Goal: Task Accomplishment & Management: Manage account settings

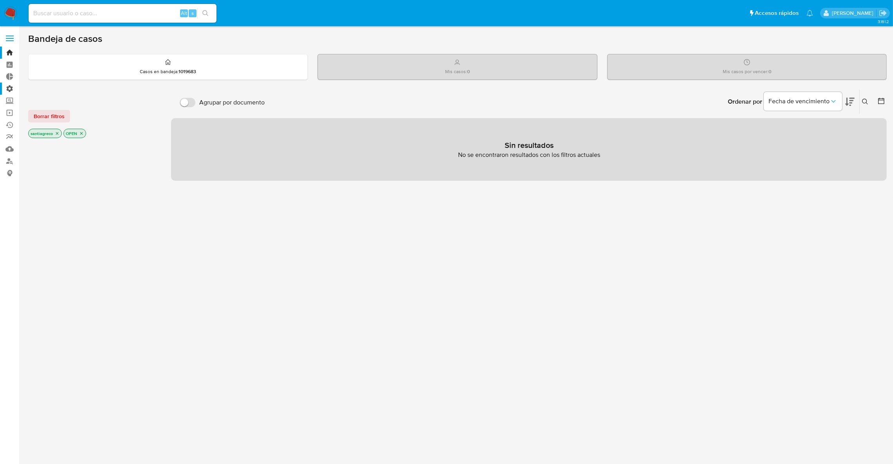
click at [11, 85] on label "Administración" at bounding box center [46, 89] width 93 height 12
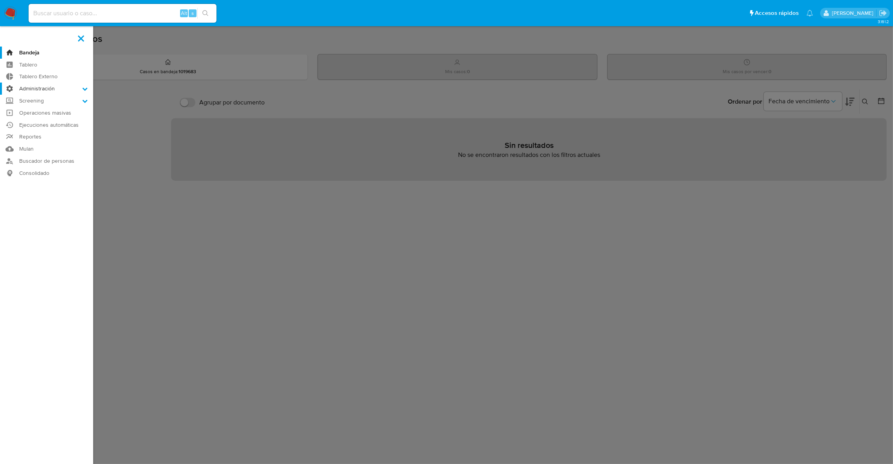
click at [0, 0] on input "Administración" at bounding box center [0, 0] width 0 height 0
click at [36, 99] on link "Reglas" at bounding box center [46, 100] width 93 height 10
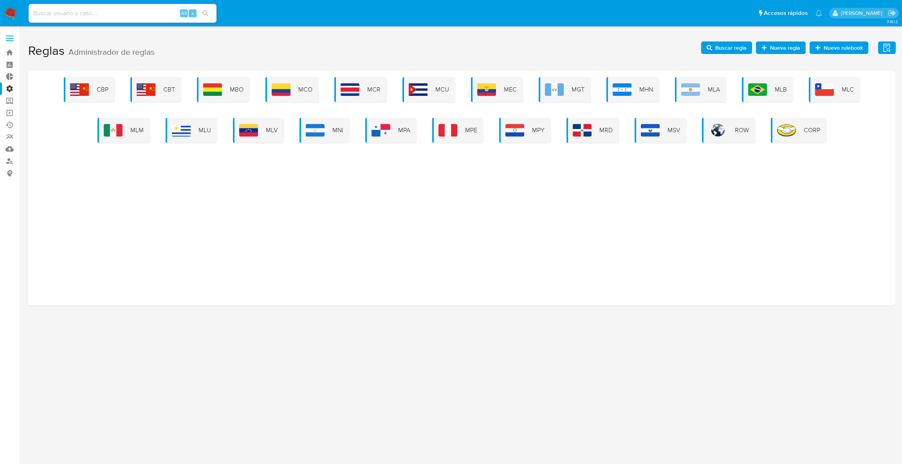
click at [128, 145] on div "CBP CBT MBO MCO MCR MCU MEC MGT MHN MLA MLB MLC MLM MLU MLV MNI MPA MPE MPY MRD…" at bounding box center [462, 188] width 868 height 235
click at [132, 135] on div "MLM" at bounding box center [123, 130] width 52 height 25
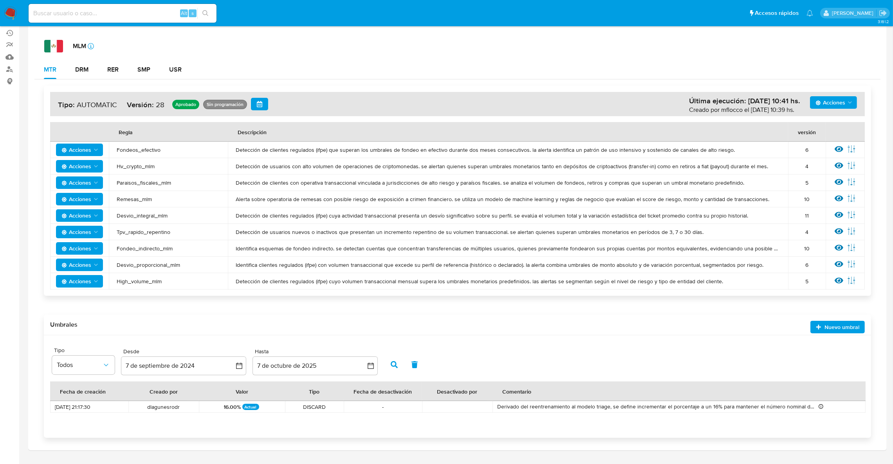
scroll to position [110, 0]
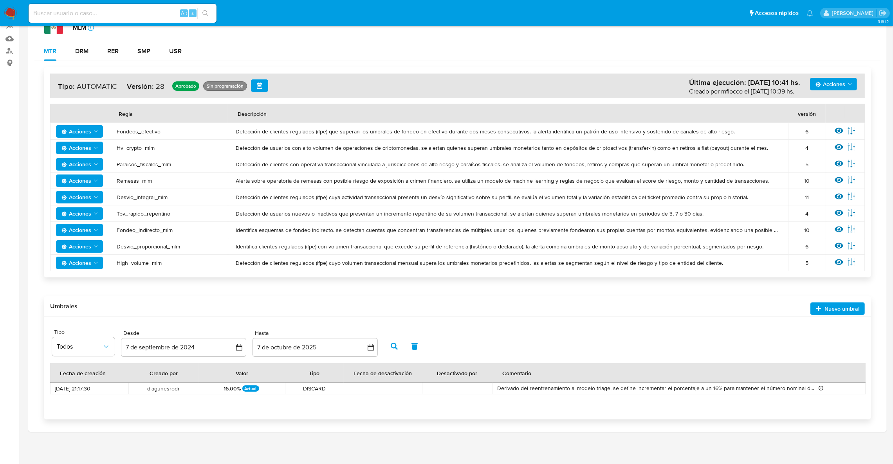
click at [84, 136] on span "Acciones" at bounding box center [76, 131] width 30 height 13
click at [84, 148] on button "Deshabilitar" at bounding box center [79, 151] width 70 height 19
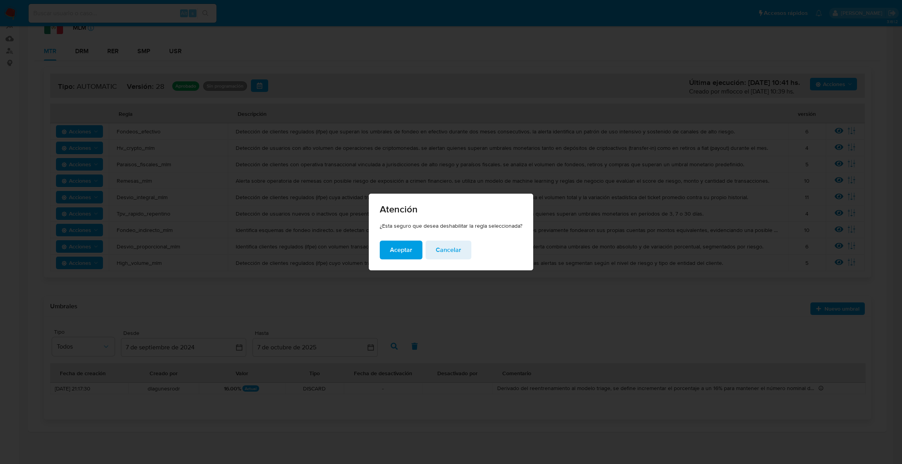
click at [406, 244] on span "Aceptar" at bounding box center [401, 250] width 22 height 17
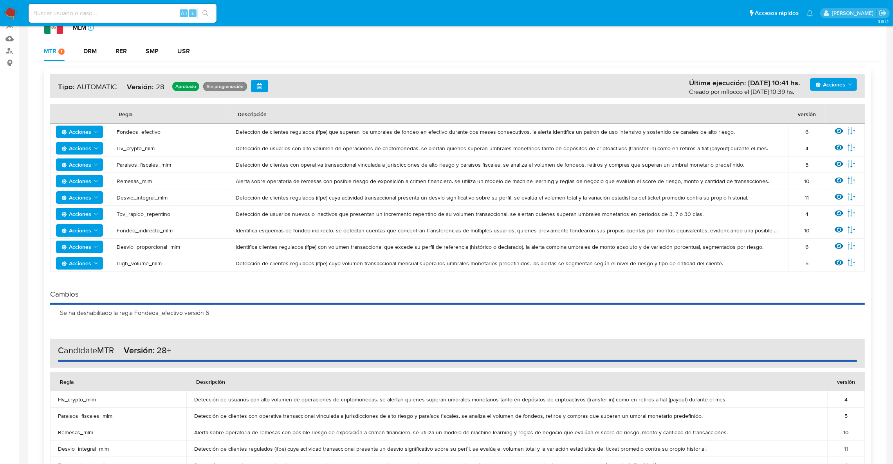
click at [93, 148] on icon "Acciones" at bounding box center [96, 148] width 6 height 6
click at [97, 172] on button "Deshabilitar" at bounding box center [79, 168] width 70 height 19
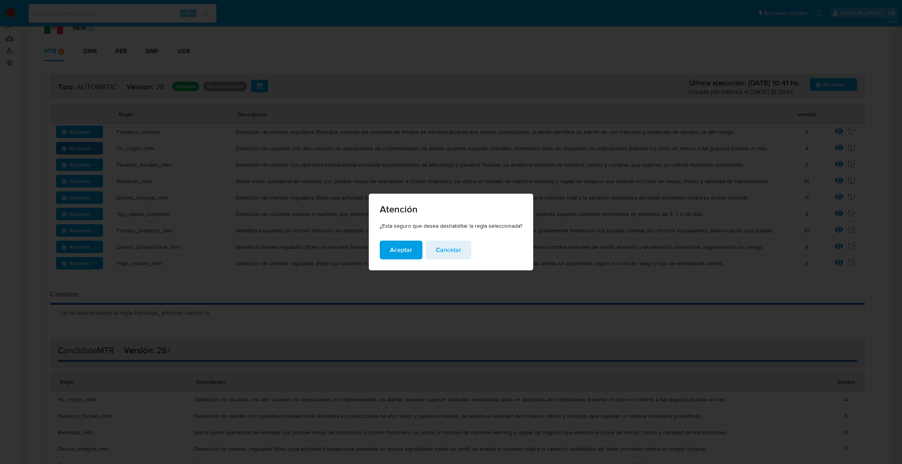
click at [406, 257] on span "Aceptar" at bounding box center [401, 250] width 22 height 17
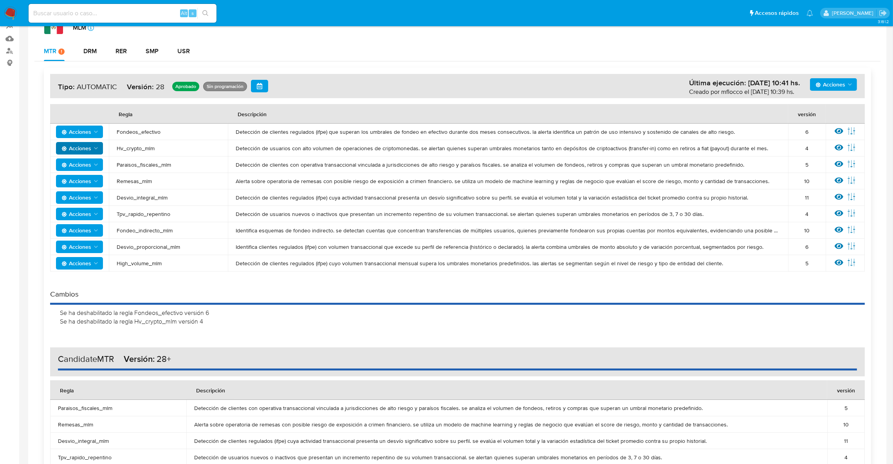
click at [83, 166] on span "Acciones" at bounding box center [76, 165] width 30 height 13
click at [108, 182] on button "Deshabilitar" at bounding box center [79, 184] width 70 height 19
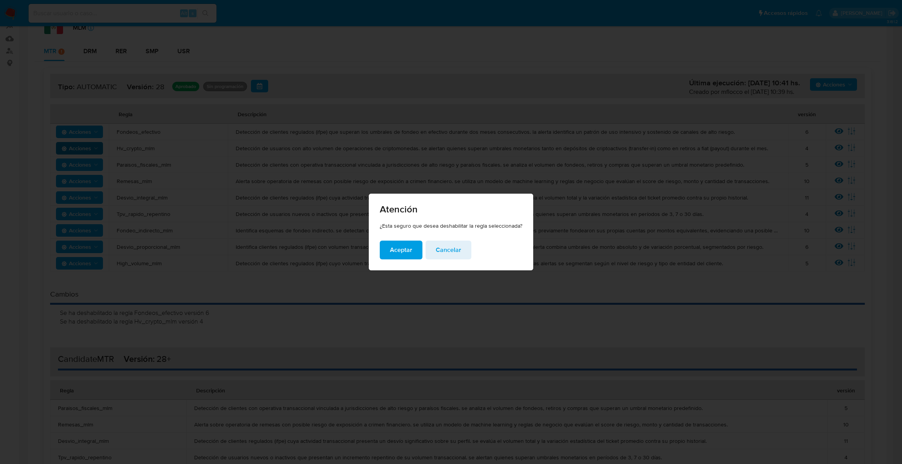
click at [403, 251] on span "Aceptar" at bounding box center [401, 250] width 22 height 17
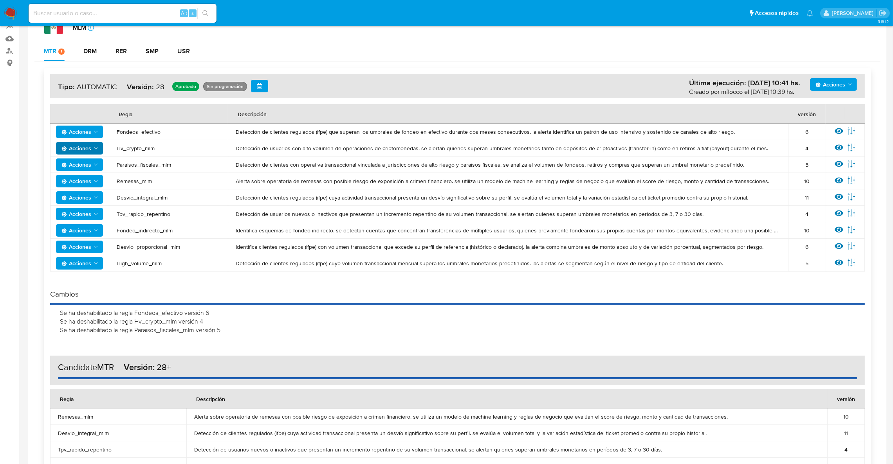
click at [92, 202] on span "Acciones" at bounding box center [80, 197] width 38 height 11
click at [91, 221] on button "Deshabilitar" at bounding box center [79, 217] width 70 height 19
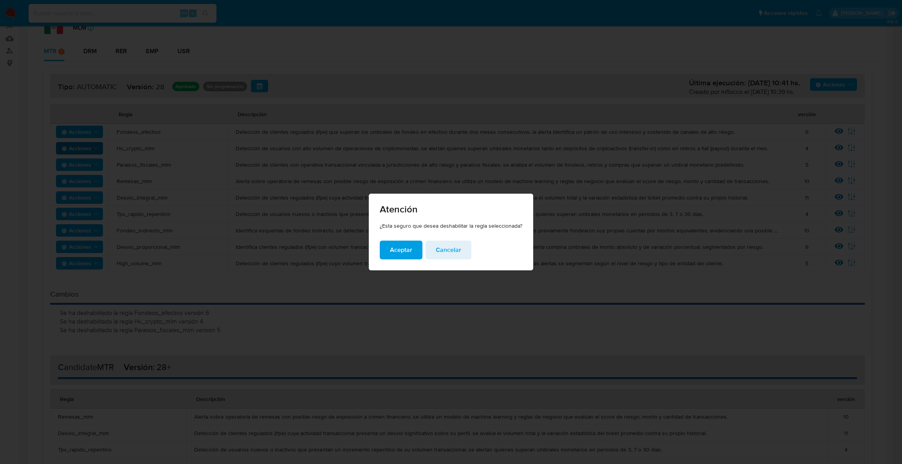
click at [403, 248] on span "Aceptar" at bounding box center [401, 250] width 22 height 17
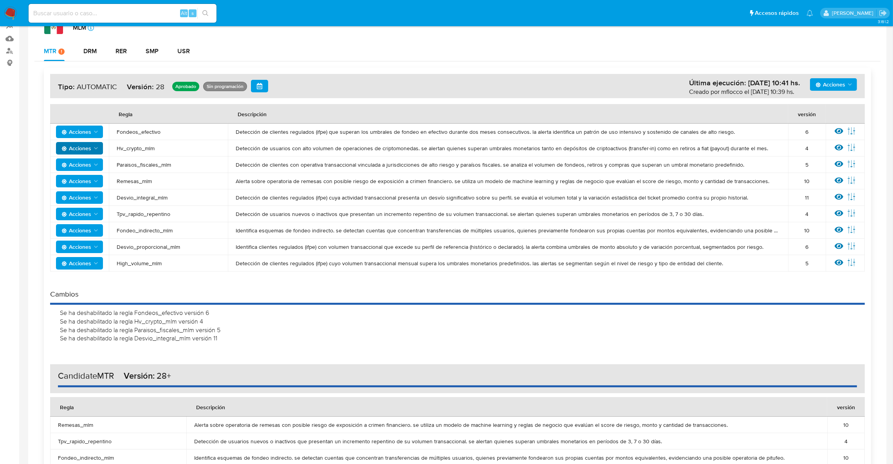
click at [84, 194] on span "Acciones" at bounding box center [76, 197] width 30 height 13
drag, startPoint x: 90, startPoint y: 211, endPoint x: 93, endPoint y: 214, distance: 4.2
click at [90, 212] on button "Deshabilitar" at bounding box center [79, 217] width 70 height 19
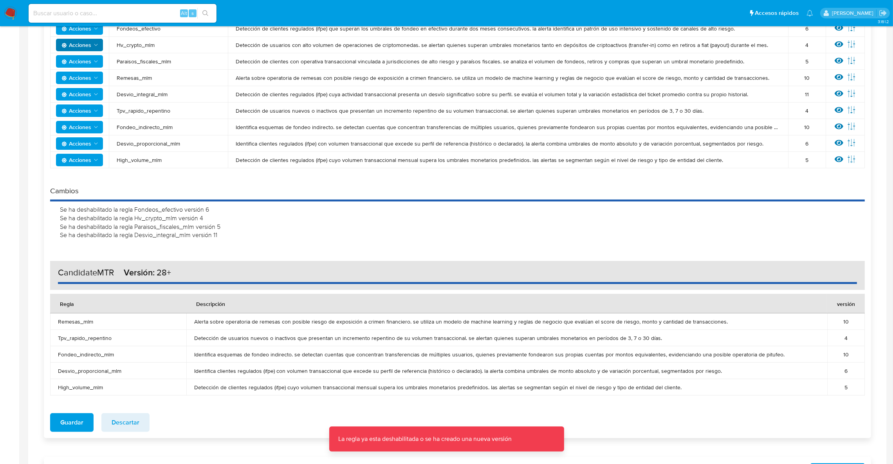
scroll to position [169, 0]
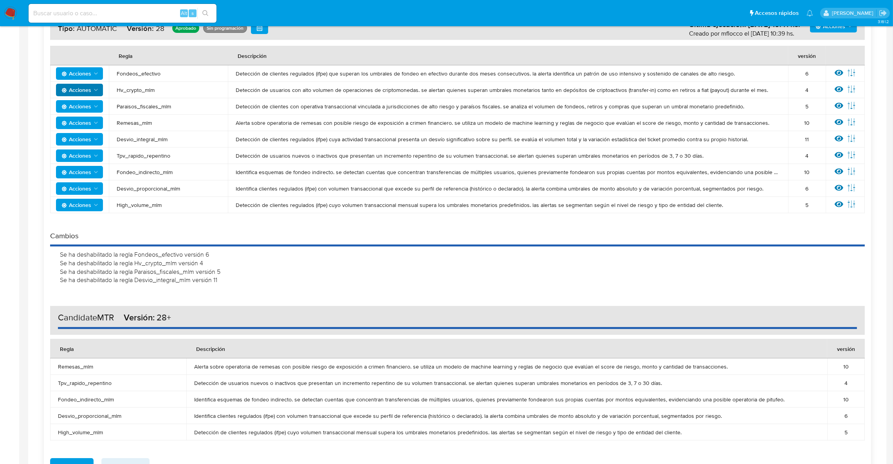
click at [88, 134] on span "Acciones" at bounding box center [76, 139] width 30 height 13
click at [93, 152] on button "Deshabilitar" at bounding box center [79, 159] width 70 height 19
click at [83, 131] on td "Acciones" at bounding box center [79, 139] width 59 height 16
click at [84, 135] on span "Acciones" at bounding box center [76, 139] width 30 height 13
click at [14, 130] on aside "Bandeja Tablero Tablero Externo Administración Reglas Roles Usuarios Equipos Co…" at bounding box center [9, 251] width 19 height 840
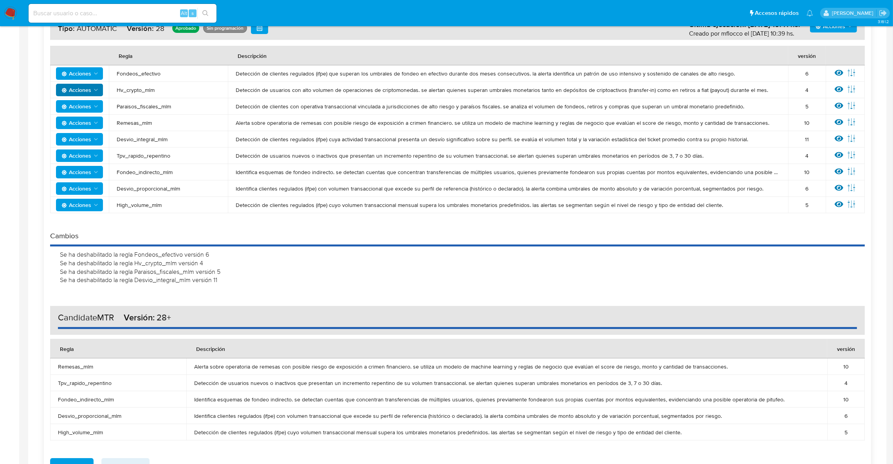
click at [81, 153] on span "Acciones" at bounding box center [76, 156] width 30 height 13
click at [84, 170] on button "Deshabilitar" at bounding box center [79, 175] width 70 height 19
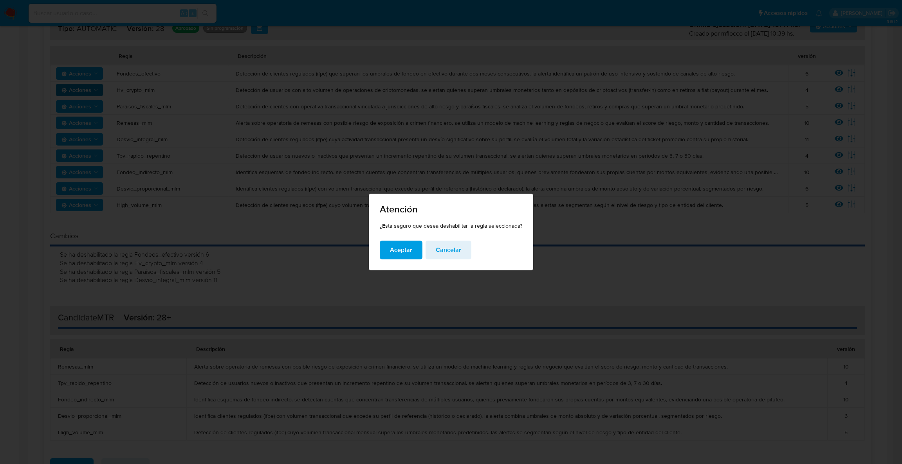
click at [395, 250] on span "Aceptar" at bounding box center [401, 250] width 22 height 17
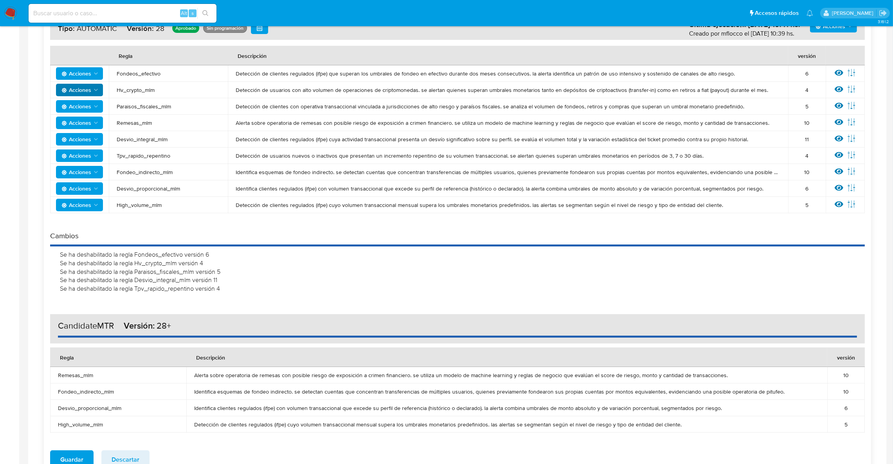
click at [94, 157] on icon "Acciones" at bounding box center [96, 156] width 6 height 6
click at [98, 178] on button "Deshabilitar" at bounding box center [79, 175] width 70 height 19
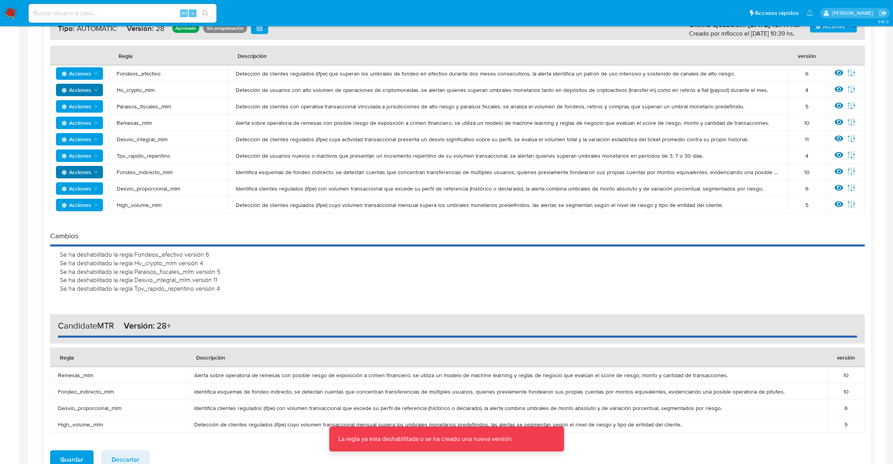
click at [79, 166] on span "Acciones" at bounding box center [76, 172] width 30 height 13
click at [81, 202] on button "Editar umbral" at bounding box center [79, 210] width 70 height 19
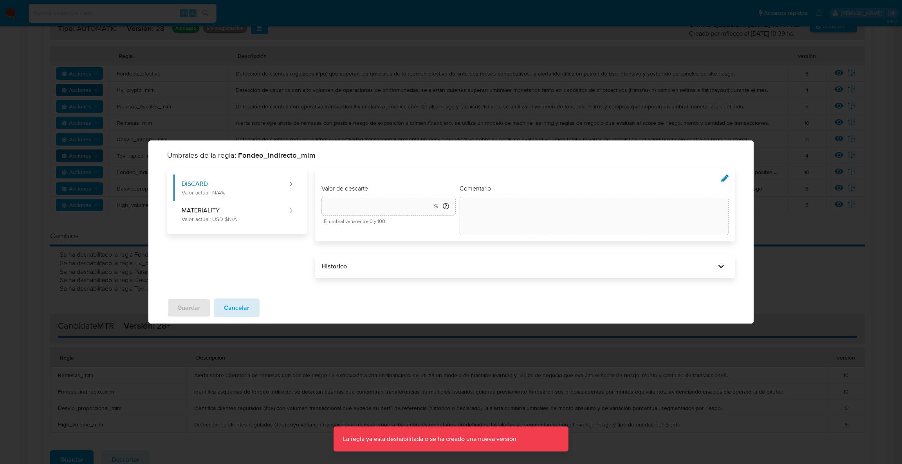
drag, startPoint x: 245, startPoint y: 301, endPoint x: 239, endPoint y: 285, distance: 16.4
click at [245, 301] on span "Cancelar" at bounding box center [236, 308] width 25 height 17
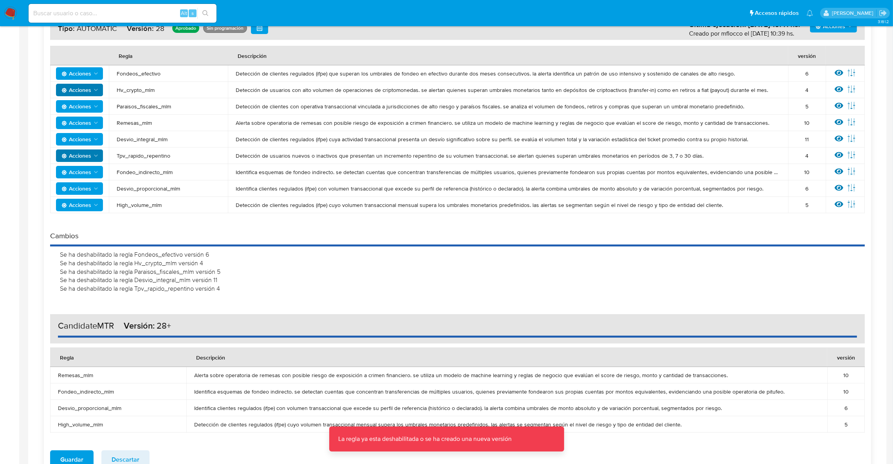
click at [83, 180] on td "Acciones" at bounding box center [79, 188] width 59 height 16
click at [82, 176] on span "Acciones" at bounding box center [76, 172] width 30 height 13
click at [86, 190] on button "Deshabilitar" at bounding box center [79, 191] width 70 height 19
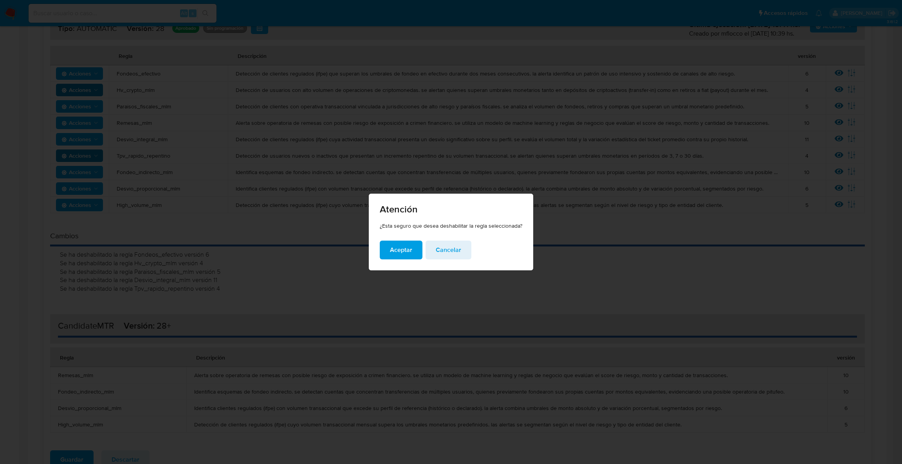
click at [396, 250] on span "Aceptar" at bounding box center [401, 250] width 22 height 17
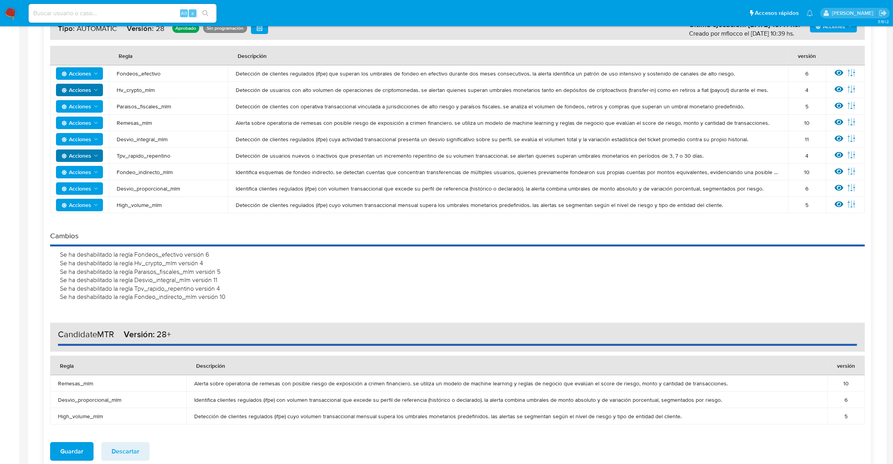
click at [84, 187] on span "Acciones" at bounding box center [76, 188] width 30 height 13
click at [95, 206] on button "Deshabilitar" at bounding box center [79, 208] width 70 height 19
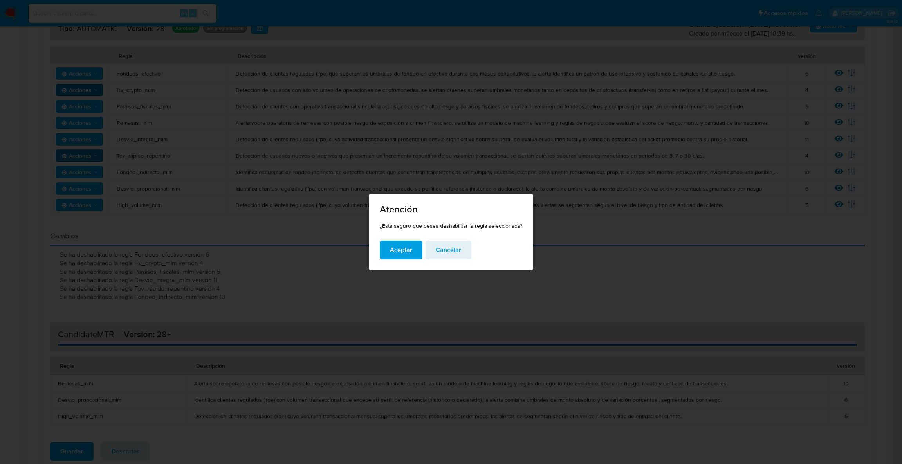
click at [398, 254] on span "Aceptar" at bounding box center [401, 250] width 22 height 17
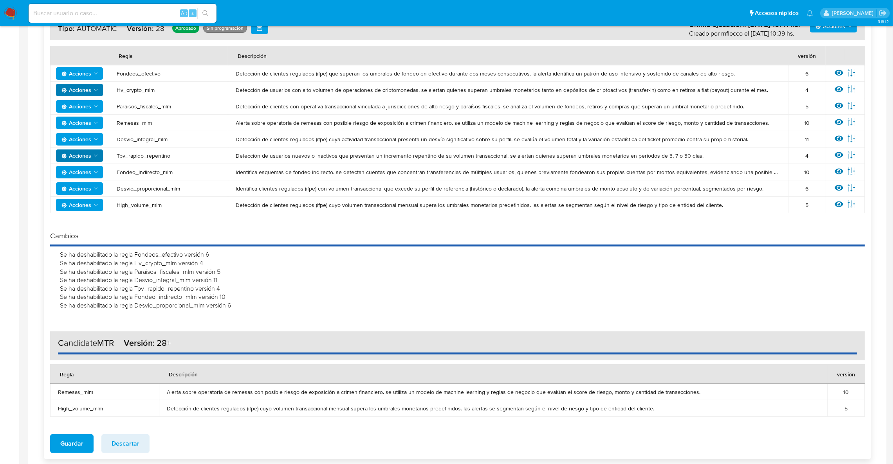
click at [69, 210] on span "Acciones" at bounding box center [76, 205] width 30 height 13
click at [81, 225] on button "Deshabilitar" at bounding box center [79, 224] width 70 height 19
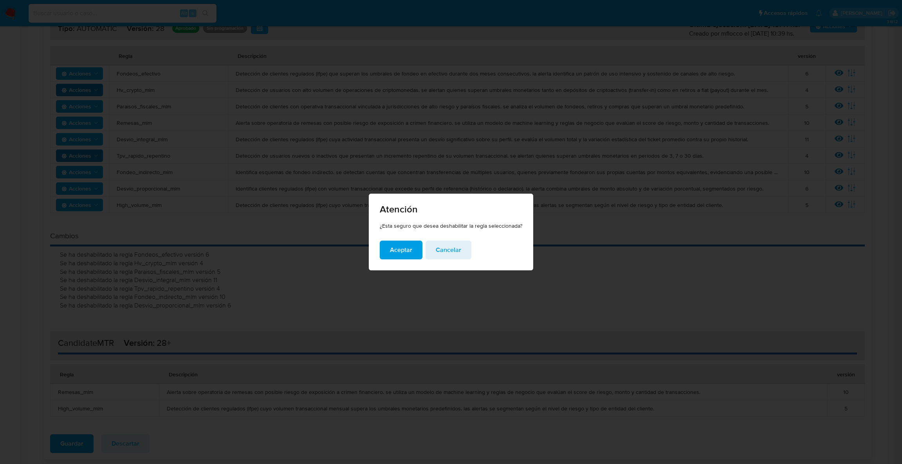
click at [399, 256] on span "Aceptar" at bounding box center [401, 250] width 22 height 17
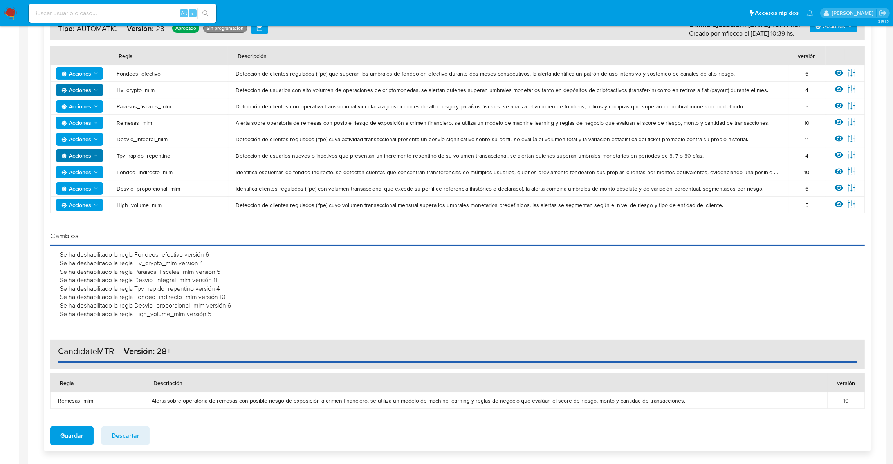
drag, startPoint x: 175, startPoint y: 250, endPoint x: 185, endPoint y: 251, distance: 9.4
click at [182, 251] on div "Se ha deshabilitado la regla Fondeos_efectivo versión 6" at bounding box center [460, 255] width 801 height 9
click at [185, 259] on div "Se ha deshabilitado la regla Hv_crypto_mlm versión 4" at bounding box center [460, 263] width 801 height 9
drag, startPoint x: 198, startPoint y: 269, endPoint x: 210, endPoint y: 271, distance: 11.5
click at [206, 270] on div "Se ha deshabilitado la regla Paraisos_fiscales_mlm versión 5" at bounding box center [460, 272] width 801 height 9
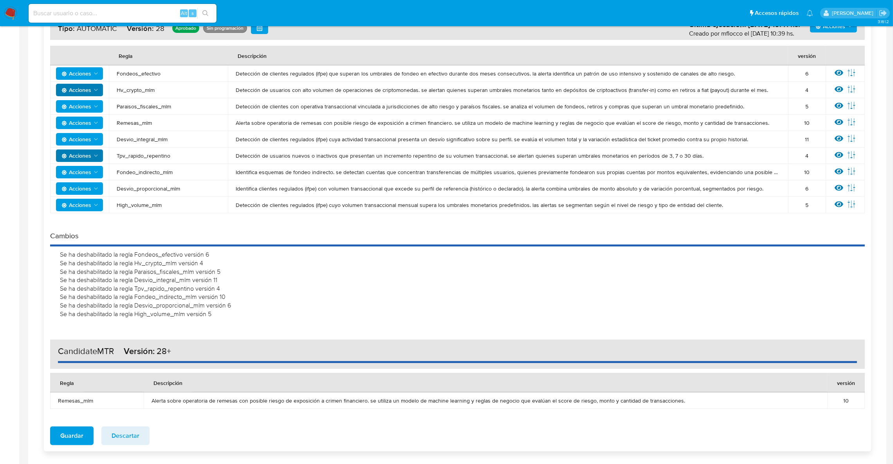
drag, startPoint x: 210, startPoint y: 276, endPoint x: 217, endPoint y: 282, distance: 8.6
click at [212, 279] on div "Se ha deshabilitado la regla Desvio_integral_mlm versión 11" at bounding box center [460, 280] width 801 height 9
click at [220, 287] on div "Se ha deshabilitado la regla Tpv_rapido_repentino versión 4" at bounding box center [460, 289] width 801 height 9
click at [218, 297] on div "Se ha deshabilitado la regla Fondeo_indirecto_mlm versión 10" at bounding box center [460, 297] width 801 height 9
click at [220, 307] on div "Se ha deshabilitado la regla Desvio_proporcional_mlm versión 6" at bounding box center [460, 305] width 801 height 9
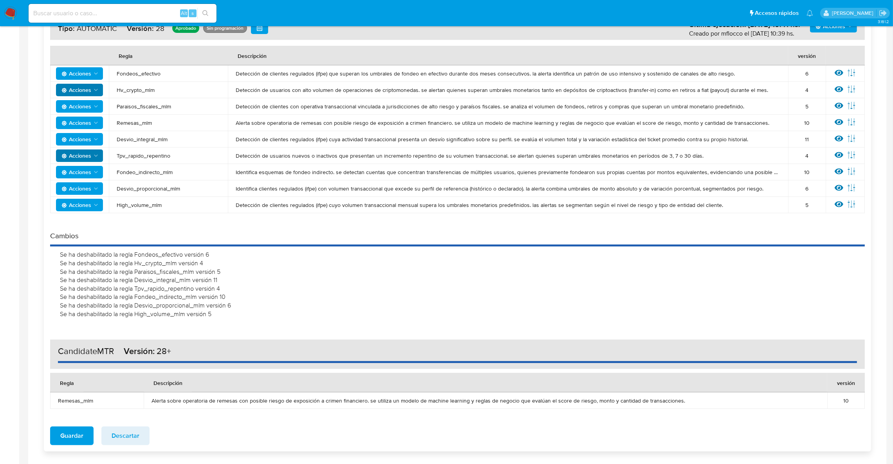
drag, startPoint x: 202, startPoint y: 312, endPoint x: 213, endPoint y: 260, distance: 53.3
click at [202, 302] on div "Se ha deshabilitado la regla Fondeos_efectivo versión 6 Se ha deshabilitado la …" at bounding box center [457, 285] width 815 height 76
drag, startPoint x: 136, startPoint y: 72, endPoint x: 139, endPoint y: 76, distance: 5.6
click at [142, 72] on span "Fondeos_efectivo" at bounding box center [168, 73] width 103 height 7
drag, startPoint x: 130, startPoint y: 92, endPoint x: 133, endPoint y: 95, distance: 4.2
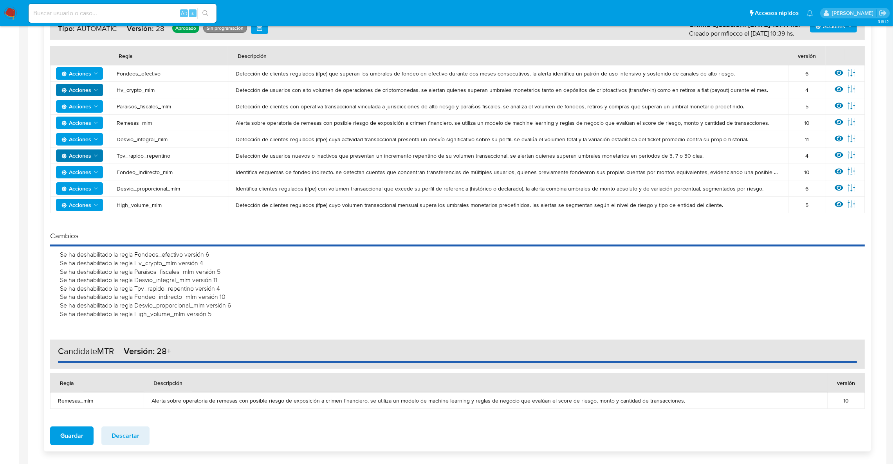
click at [132, 93] on td "Hv_crypto_mlm" at bounding box center [168, 90] width 119 height 16
drag, startPoint x: 136, startPoint y: 108, endPoint x: 144, endPoint y: 108, distance: 8.2
click at [144, 106] on span "Paraisos_fiscales_mlm" at bounding box center [168, 106] width 103 height 7
drag, startPoint x: 136, startPoint y: 119, endPoint x: 135, endPoint y: 138, distance: 18.8
click at [140, 123] on span "Remesas_mlm" at bounding box center [168, 122] width 103 height 7
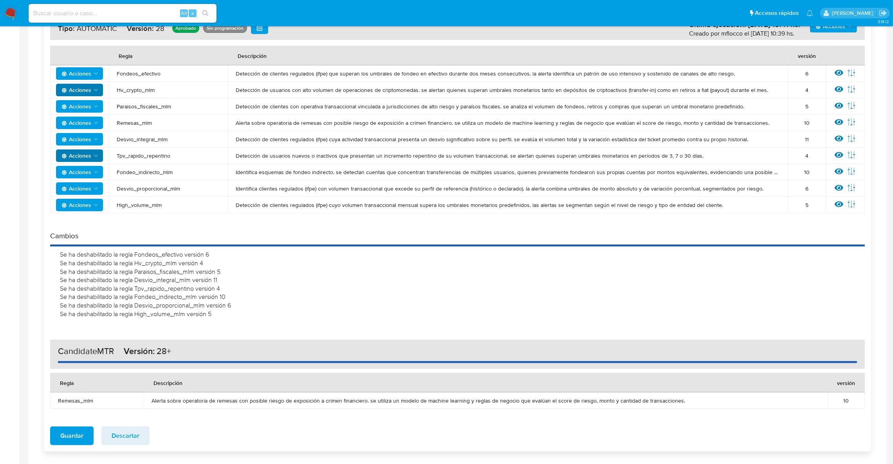
drag, startPoint x: 144, startPoint y: 137, endPoint x: 144, endPoint y: 152, distance: 14.1
click at [145, 140] on span "Desvio_integral_mlm" at bounding box center [168, 139] width 103 height 7
drag, startPoint x: 147, startPoint y: 156, endPoint x: 151, endPoint y: 166, distance: 10.2
click at [152, 157] on span "Tpv_rapido_repentino" at bounding box center [168, 155] width 103 height 7
click at [155, 176] on td "Fondeo_indirecto_mlm" at bounding box center [168, 172] width 119 height 16
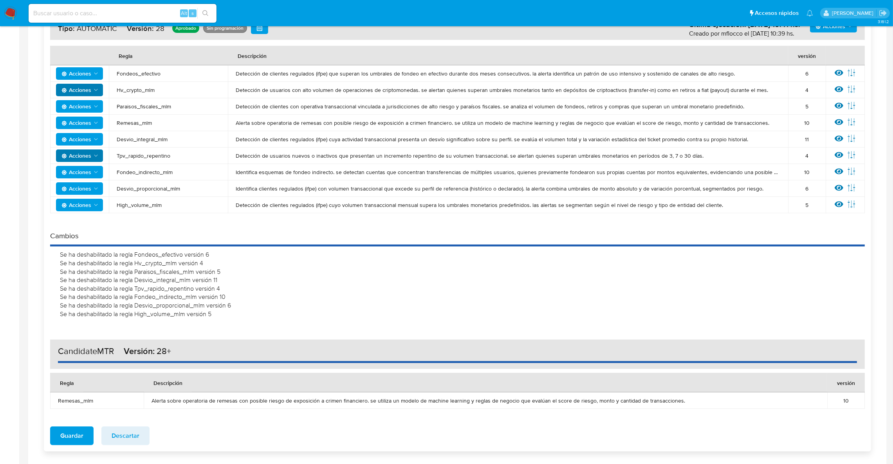
drag, startPoint x: 156, startPoint y: 190, endPoint x: 151, endPoint y: 196, distance: 7.8
click at [158, 190] on span "Desvio_proporcional_mlm" at bounding box center [168, 188] width 103 height 7
drag, startPoint x: 153, startPoint y: 206, endPoint x: 150, endPoint y: 195, distance: 11.8
click at [155, 206] on span "High_volume_mlm" at bounding box center [168, 205] width 103 height 7
click at [90, 123] on span "Acciones" at bounding box center [76, 123] width 30 height 13
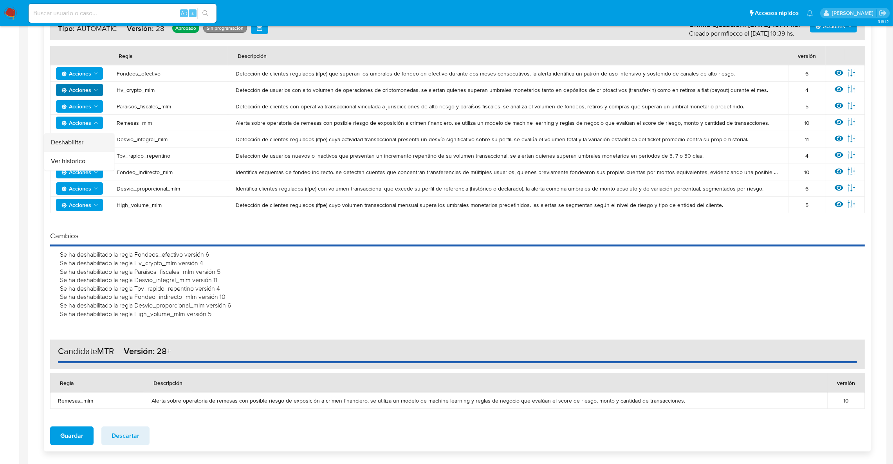
click at [114, 141] on button "Deshabilitar" at bounding box center [79, 142] width 70 height 19
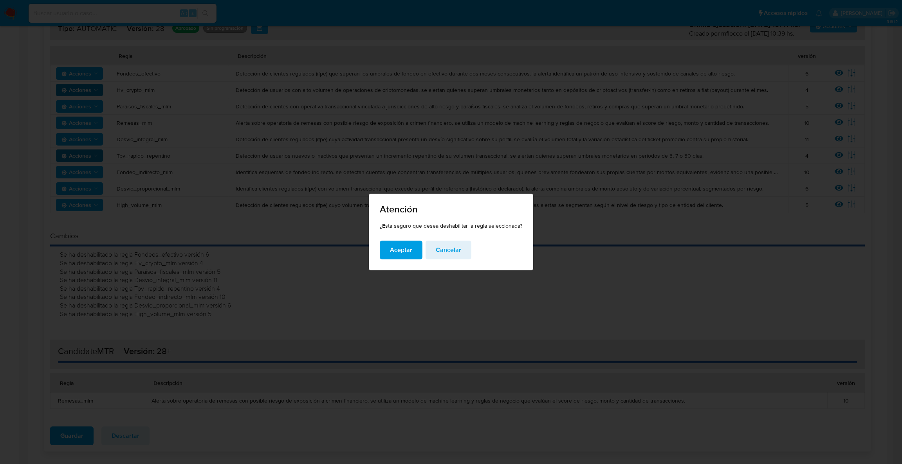
click at [398, 255] on span "Aceptar" at bounding box center [401, 250] width 22 height 17
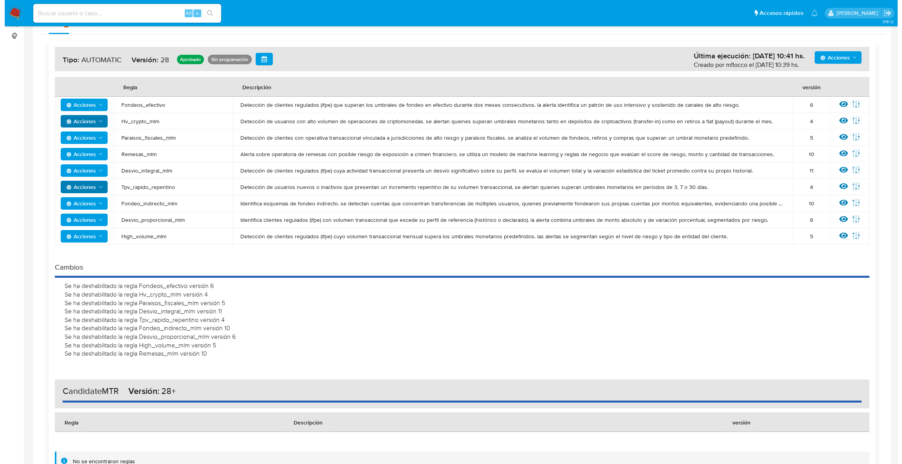
scroll to position [110, 0]
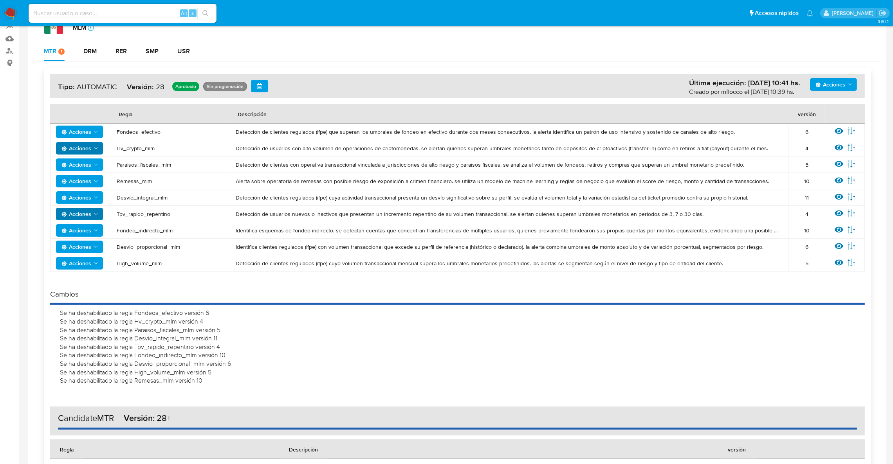
click at [837, 94] on div "Acciones Última ejecución: 05/09/2025 10:41 hs. Creado por mflocco el 05/09/202…" at bounding box center [457, 86] width 815 height 24
click at [833, 86] on span "Acciones" at bounding box center [831, 84] width 30 height 13
click at [817, 105] on button "Agregar reglas" at bounding box center [833, 104] width 70 height 19
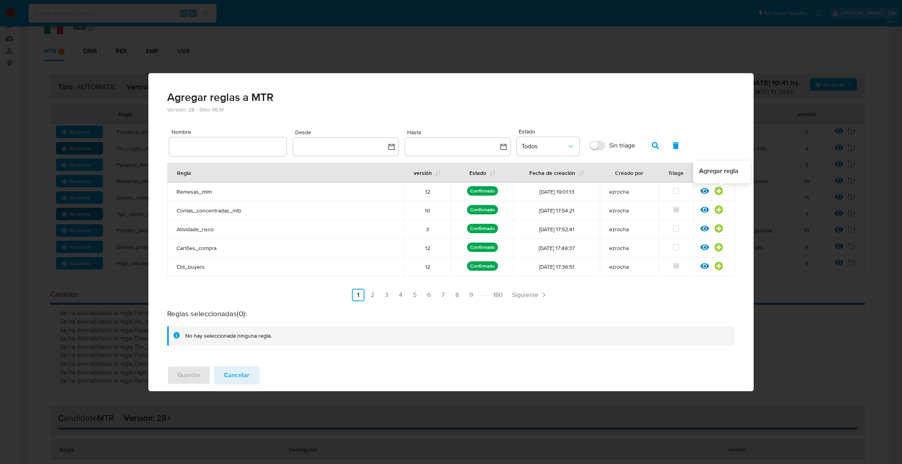
click at [718, 193] on icon at bounding box center [719, 191] width 9 height 9
click at [232, 138] on div at bounding box center [227, 146] width 117 height 19
click at [242, 143] on input "text" at bounding box center [227, 147] width 117 height 10
click at [652, 146] on icon "button" at bounding box center [655, 145] width 7 height 7
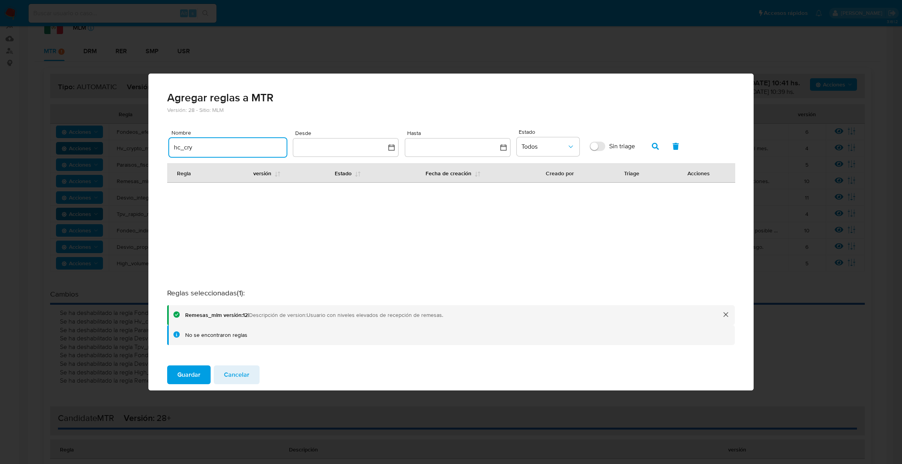
drag, startPoint x: 180, startPoint y: 148, endPoint x: 227, endPoint y: 144, distance: 47.9
click at [180, 149] on input "hc_cry" at bounding box center [227, 148] width 117 height 10
click at [656, 143] on icon "button" at bounding box center [655, 146] width 7 height 7
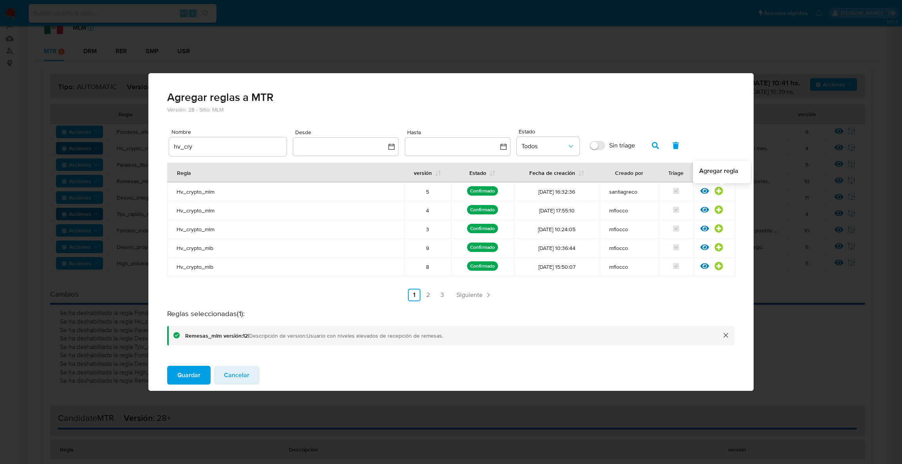
click at [718, 191] on icon at bounding box center [719, 191] width 9 height 9
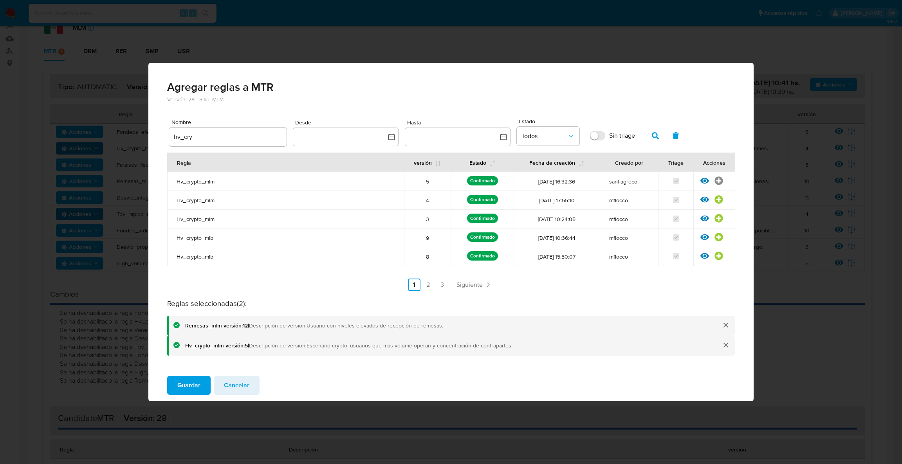
drag, startPoint x: 241, startPoint y: 129, endPoint x: 151, endPoint y: 139, distance: 90.6
click at [152, 139] on div "Versión: 28 - Sitio: MLM Nombre hv_cry Desde Hasta Estado Todos Sin triage Regl…" at bounding box center [450, 233] width 605 height 274
click at [200, 148] on div "Nombre hv_cry Desde Hasta Estado Todos Sin triage" at bounding box center [451, 133] width 564 height 32
drag, startPoint x: 200, startPoint y: 144, endPoint x: 195, endPoint y: 143, distance: 4.8
click at [196, 143] on div "hv_cry" at bounding box center [227, 137] width 117 height 19
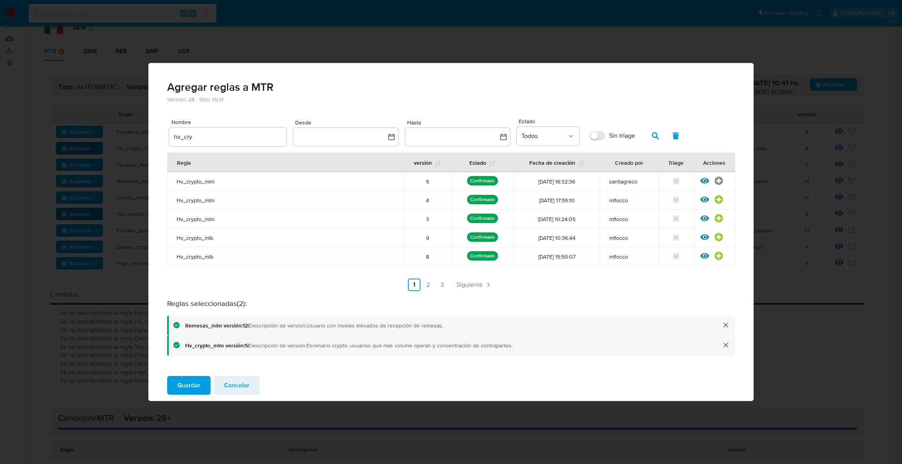
drag, startPoint x: 64, startPoint y: 144, endPoint x: 54, endPoint y: 143, distance: 9.5
click at [54, 143] on div "Agregar reglas a MTR Versión: 28 - Sitio: MLM Nombre hv_cry Desde Hasta Estado …" at bounding box center [451, 232] width 902 height 464
click at [650, 138] on button "button" at bounding box center [655, 135] width 20 height 19
click at [722, 182] on icon at bounding box center [719, 181] width 8 height 8
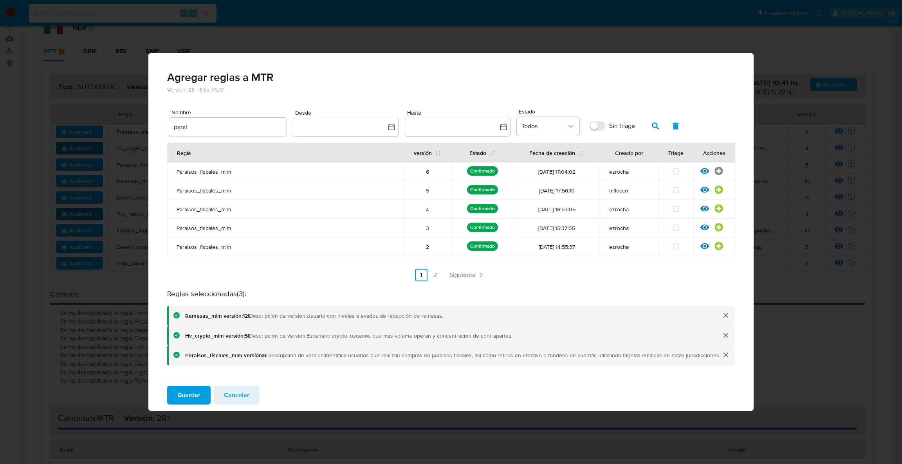
drag, startPoint x: 222, startPoint y: 133, endPoint x: 219, endPoint y: 127, distance: 6.5
click at [219, 127] on div "parai" at bounding box center [227, 127] width 117 height 19
drag, startPoint x: 219, startPoint y: 127, endPoint x: 40, endPoint y: 143, distance: 180.0
click at [40, 143] on div "Agregar reglas a MTR Versión: 28 - Sitio: MLM Nombre parai Desde Hasta Estado T…" at bounding box center [451, 232] width 902 height 464
click at [652, 126] on icon "button" at bounding box center [655, 126] width 7 height 7
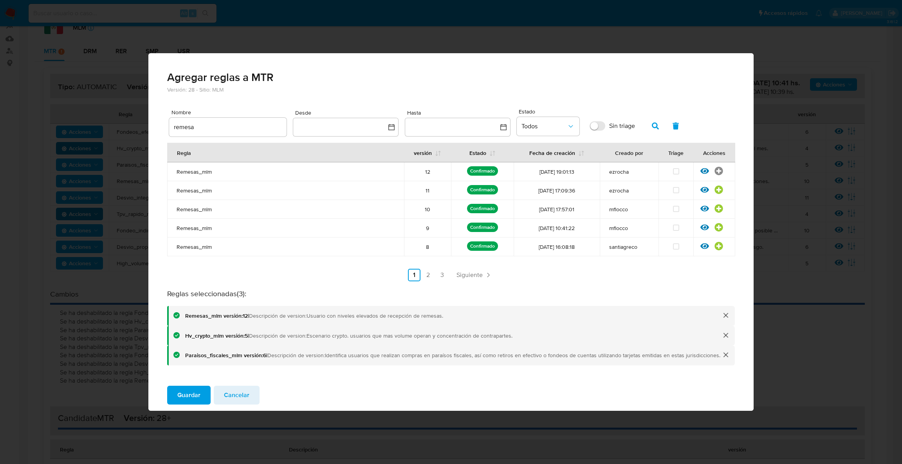
click at [715, 171] on div "Ver regla" at bounding box center [714, 172] width 42 height 10
drag, startPoint x: 241, startPoint y: 122, endPoint x: 107, endPoint y: 122, distance: 133.9
click at [107, 122] on div "Agregar reglas a MTR Versión: 28 - Sitio: MLM Nombre remesa Desde Hasta Estado …" at bounding box center [451, 232] width 902 height 464
click at [219, 119] on div "remesa" at bounding box center [227, 127] width 117 height 19
drag, startPoint x: 220, startPoint y: 125, endPoint x: 138, endPoint y: 129, distance: 82.7
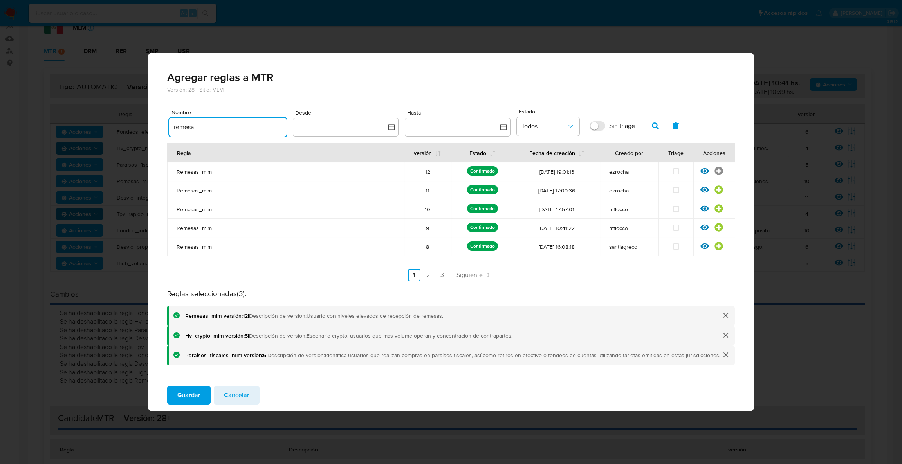
click at [138, 129] on div "Agregar reglas a MTR Versión: 28 - Sitio: MLM Nombre remesa Desde Hasta Estado …" at bounding box center [451, 232] width 902 height 464
type input "fondeos_efe"
click at [655, 128] on icon "button" at bounding box center [655, 126] width 7 height 7
click at [718, 171] on icon at bounding box center [719, 171] width 9 height 9
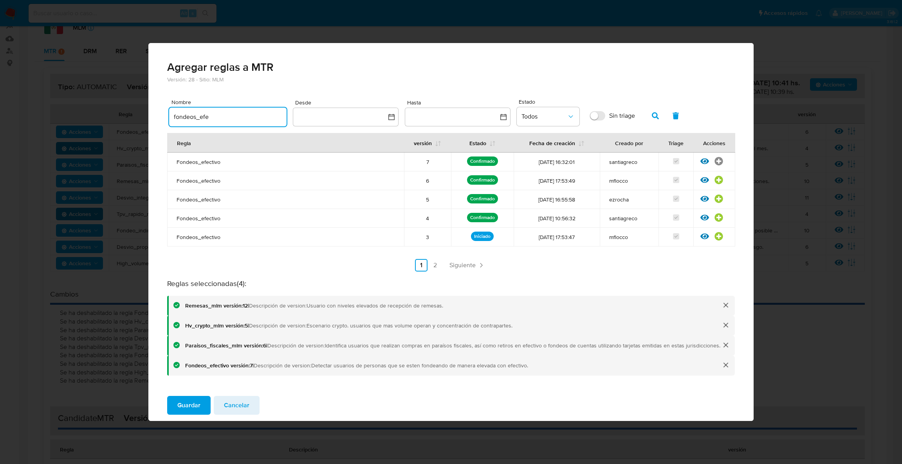
drag, startPoint x: 239, startPoint y: 112, endPoint x: 145, endPoint y: 105, distance: 94.3
click at [139, 105] on div "Agregar reglas a MTR Versión: 28 - Sitio: MLM Nombre fondeos_efe Desde Hasta Es…" at bounding box center [451, 232] width 902 height 464
click at [659, 115] on icon "button" at bounding box center [655, 115] width 7 height 7
click at [717, 162] on icon at bounding box center [719, 161] width 8 height 8
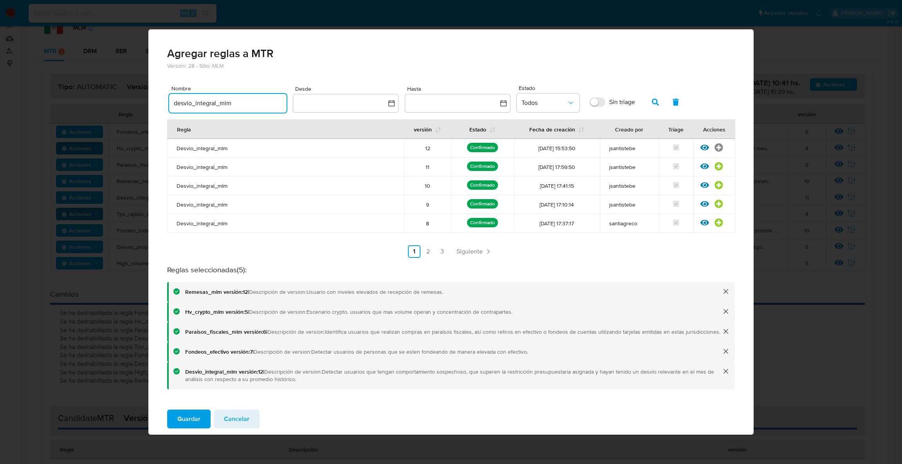
drag, startPoint x: 250, startPoint y: 101, endPoint x: 81, endPoint y: 117, distance: 169.9
click at [79, 119] on div "Agregar reglas a MTR Versión: 28 - Sitio: MLM Nombre desvio_integral_mlm Desde …" at bounding box center [451, 232] width 902 height 464
type input "tpv_rapido"
click at [646, 107] on button "button" at bounding box center [655, 102] width 20 height 19
click at [469, 249] on span "Siguiente" at bounding box center [462, 252] width 26 height 6
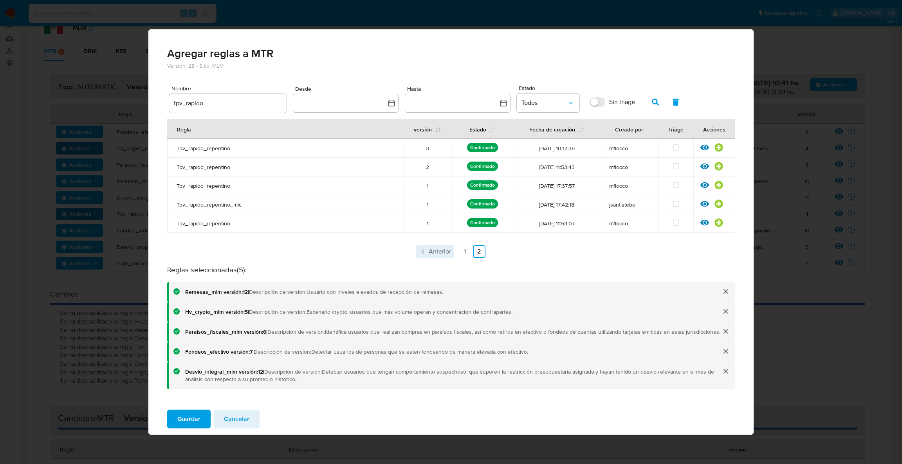
click at [441, 249] on span "Anterior" at bounding box center [440, 252] width 22 height 6
click at [722, 150] on icon at bounding box center [719, 147] width 9 height 9
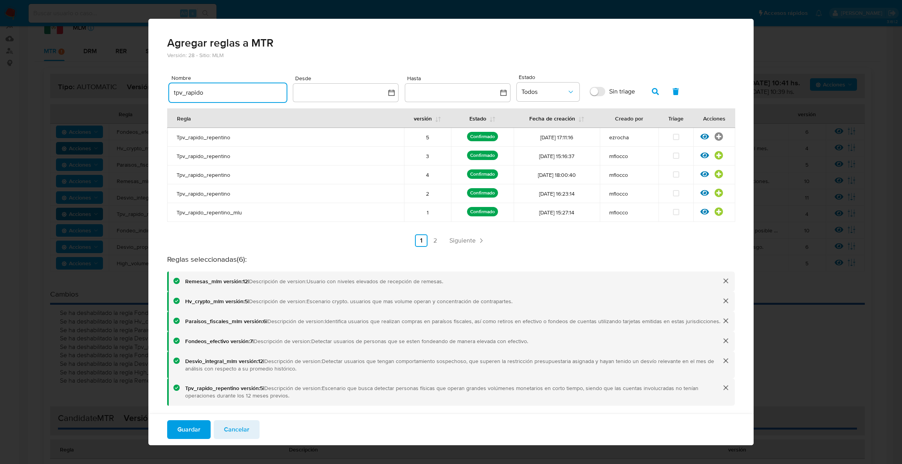
drag, startPoint x: 206, startPoint y: 94, endPoint x: 121, endPoint y: 83, distance: 85.6
click at [121, 83] on div "Agregar reglas a MTR Versión: 28 - Sitio: MLM Nombre tpv_rapido Desde Hasta Est…" at bounding box center [451, 232] width 902 height 464
type input "d"
type input "fondeo_indi"
click at [651, 92] on button "button" at bounding box center [655, 91] width 20 height 19
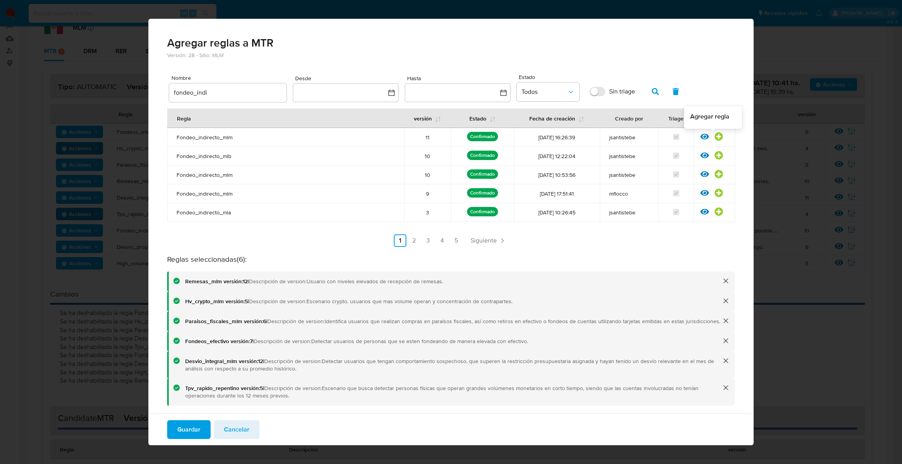
click at [715, 133] on icon at bounding box center [719, 137] width 8 height 8
drag, startPoint x: 224, startPoint y: 93, endPoint x: 121, endPoint y: 77, distance: 104.3
click at [121, 78] on div "Agregar reglas a MTR Versión: 28 - Sitio: MLM Nombre fondeo_indi Desde Hasta Es…" at bounding box center [451, 232] width 902 height 464
click at [648, 91] on button "button" at bounding box center [655, 91] width 20 height 19
click at [715, 139] on icon at bounding box center [719, 137] width 8 height 8
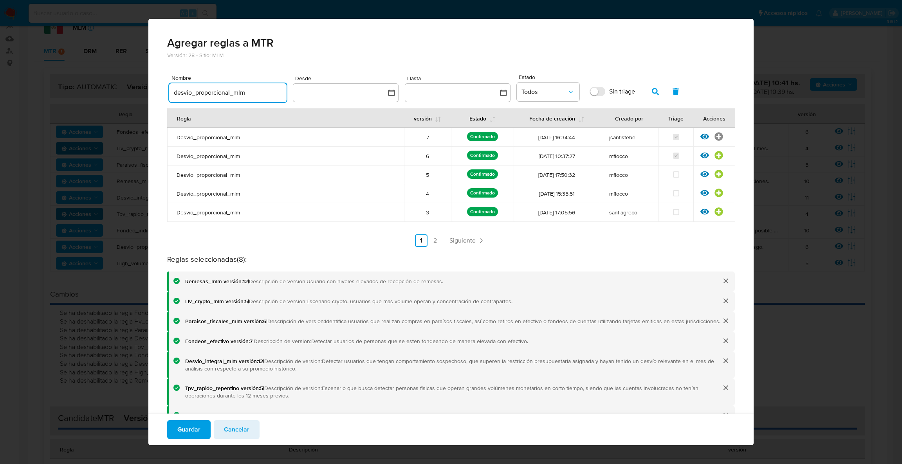
drag, startPoint x: 259, startPoint y: 88, endPoint x: 152, endPoint y: 87, distance: 106.9
click at [152, 87] on div "Versión: 28 - Sitio: MLM Nombre desvio_proporcional_mlm Desde Hasta Estado Todo…" at bounding box center [450, 260] width 605 height 416
type input "g"
type input "high_volume"
click at [656, 95] on span "button" at bounding box center [655, 91] width 7 height 13
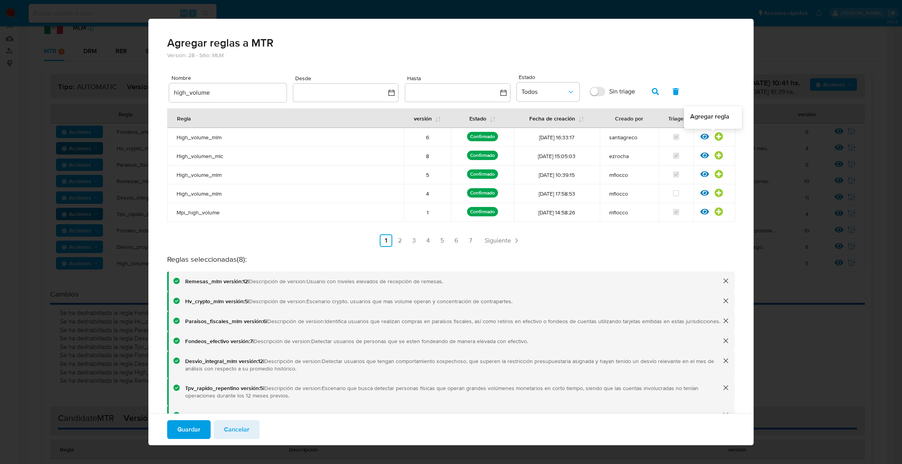
click at [715, 134] on icon at bounding box center [719, 137] width 8 height 8
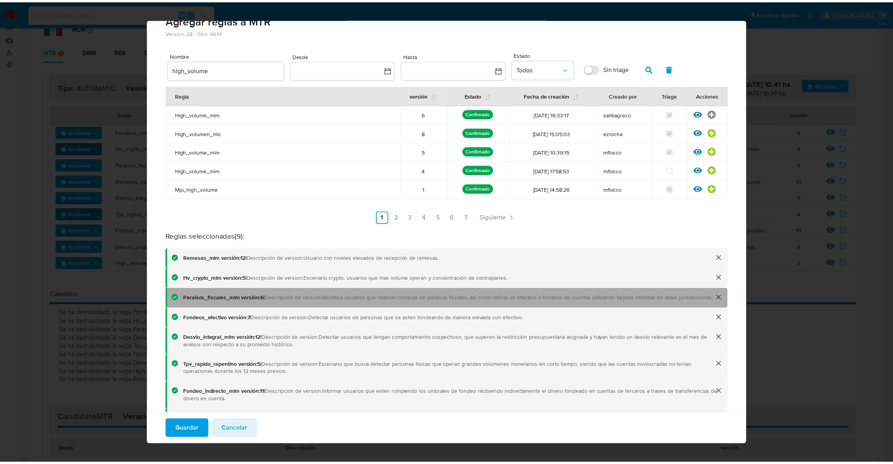
scroll to position [13, 0]
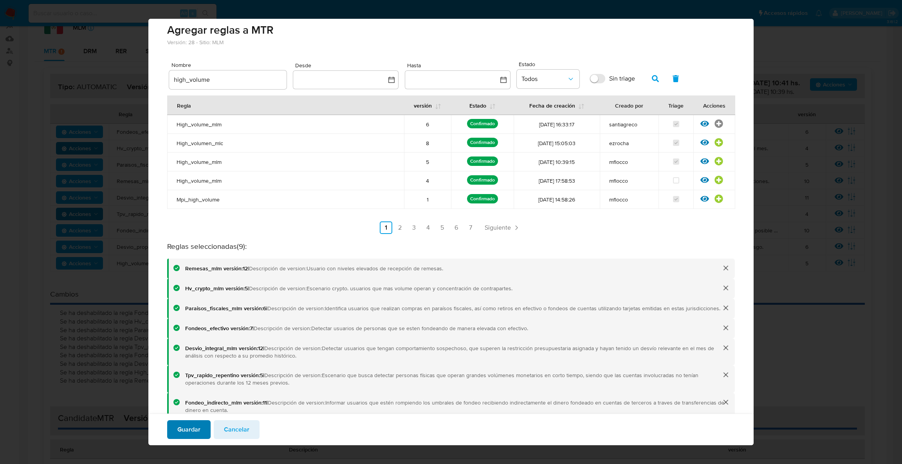
click at [186, 428] on span "Guardar" at bounding box center [188, 429] width 23 height 17
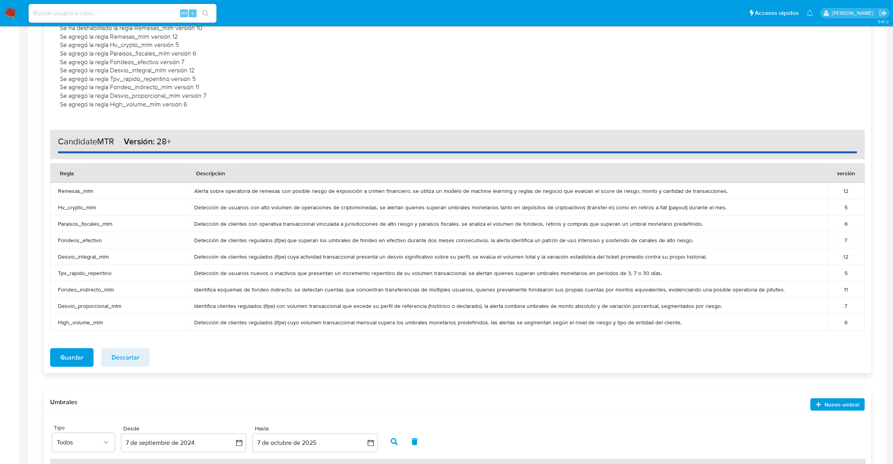
scroll to position [559, 0]
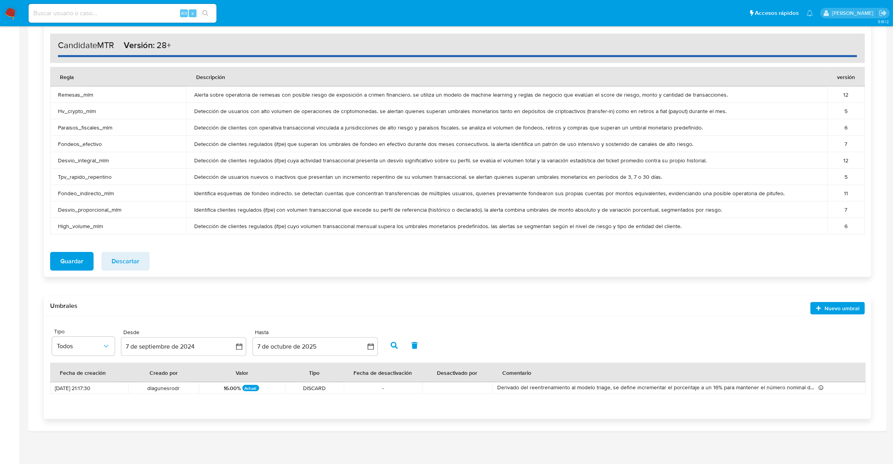
click at [73, 264] on span "Guardar" at bounding box center [71, 261] width 23 height 17
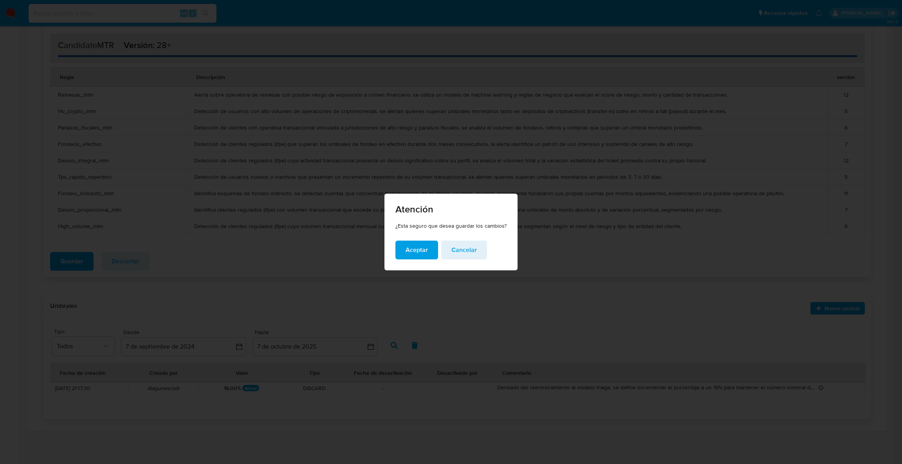
click at [412, 258] on span "Aceptar" at bounding box center [417, 250] width 22 height 17
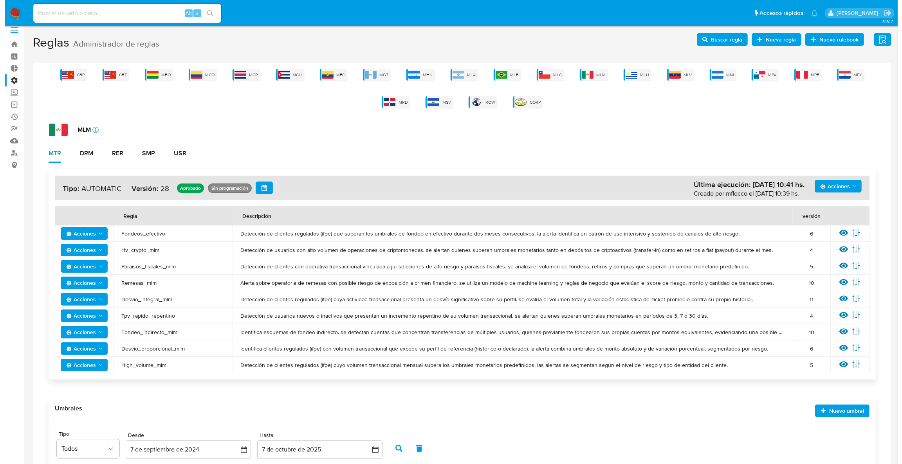
scroll to position [0, 0]
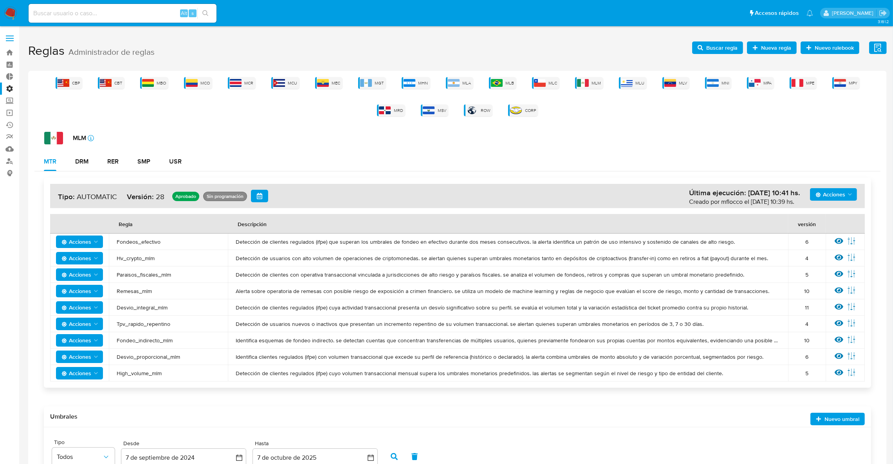
click at [842, 188] on span "Acciones" at bounding box center [831, 194] width 30 height 13
click at [844, 263] on button "Ejecuciones" at bounding box center [833, 270] width 70 height 19
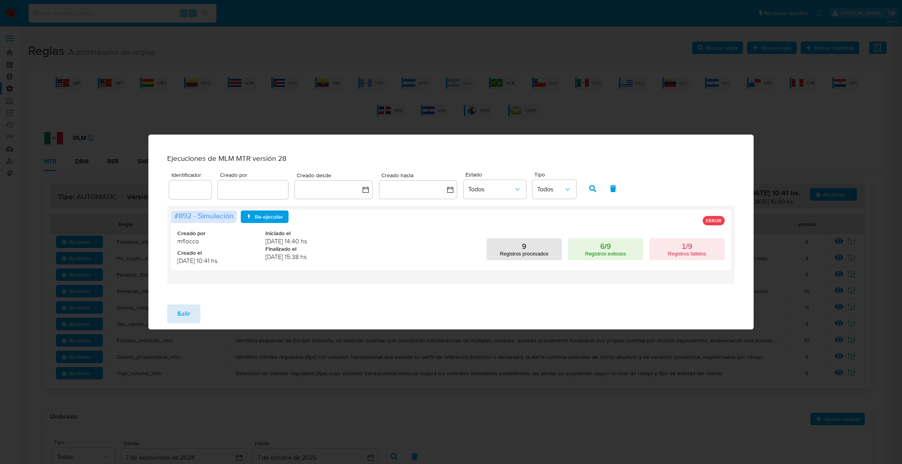
click at [185, 315] on span "Salir" at bounding box center [183, 313] width 13 height 17
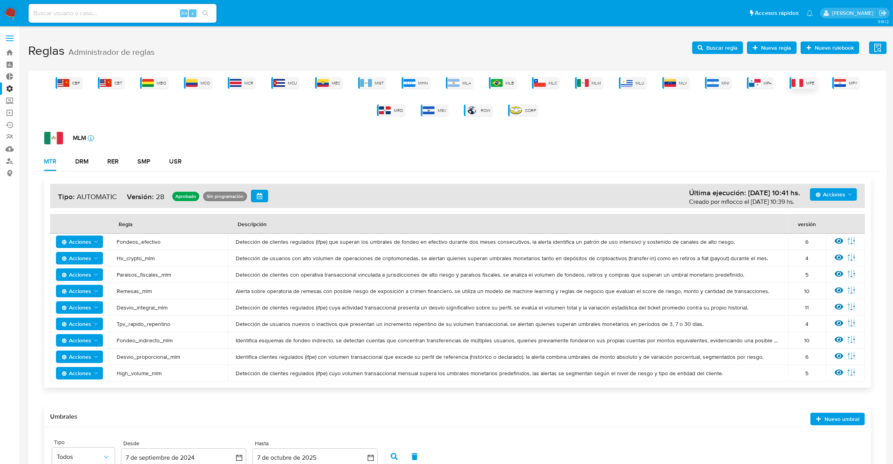
click at [790, 81] on div "MPE" at bounding box center [803, 83] width 27 height 12
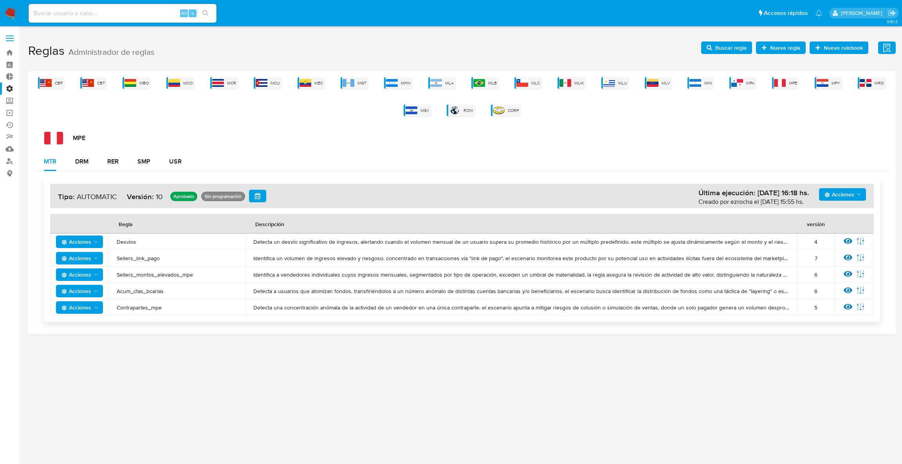
click at [849, 194] on span "Acciones" at bounding box center [840, 194] width 30 height 13
click at [848, 269] on button "Ejecuciones" at bounding box center [842, 270] width 70 height 19
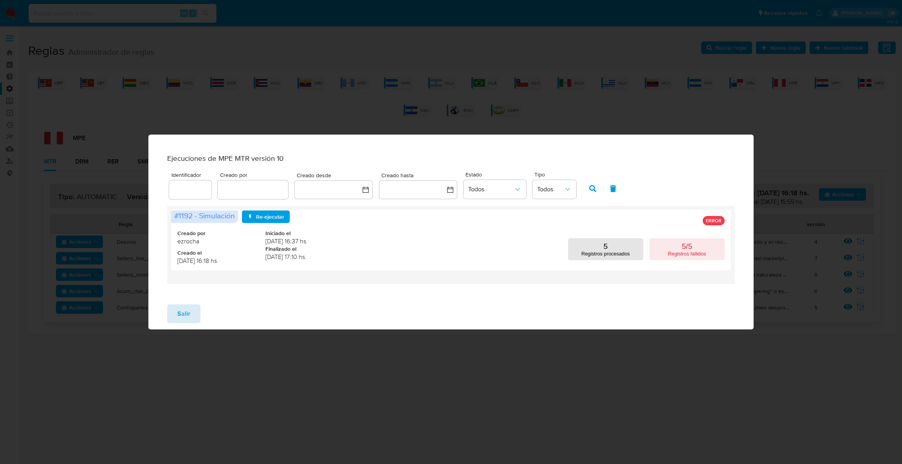
click at [191, 316] on button "Salir" at bounding box center [183, 314] width 33 height 19
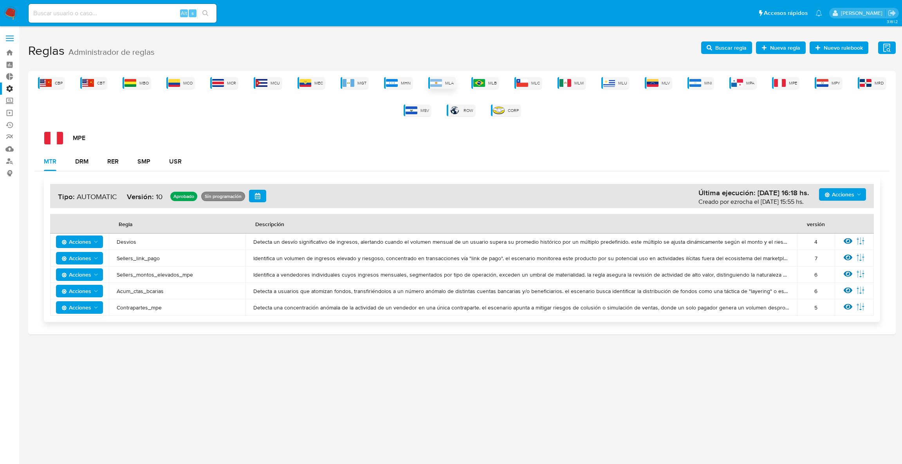
click at [438, 81] on img at bounding box center [436, 83] width 12 height 8
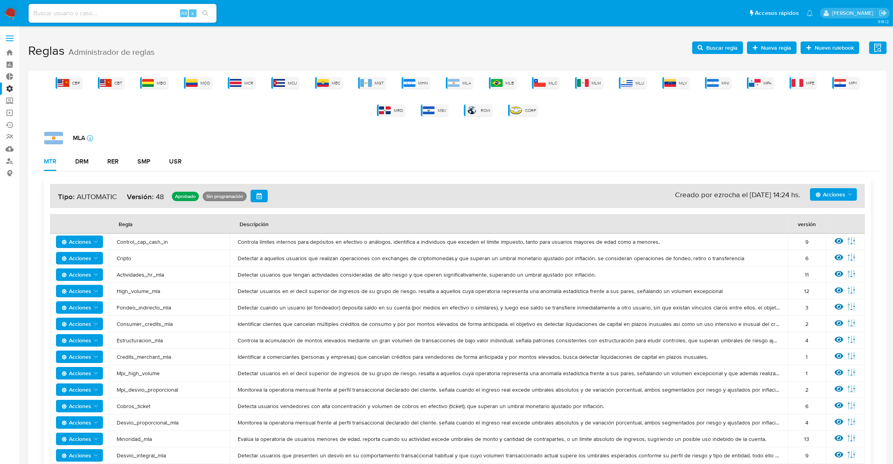
click at [837, 191] on span "Acciones" at bounding box center [831, 194] width 30 height 13
click at [834, 270] on button "Ejecuciones" at bounding box center [833, 270] width 70 height 19
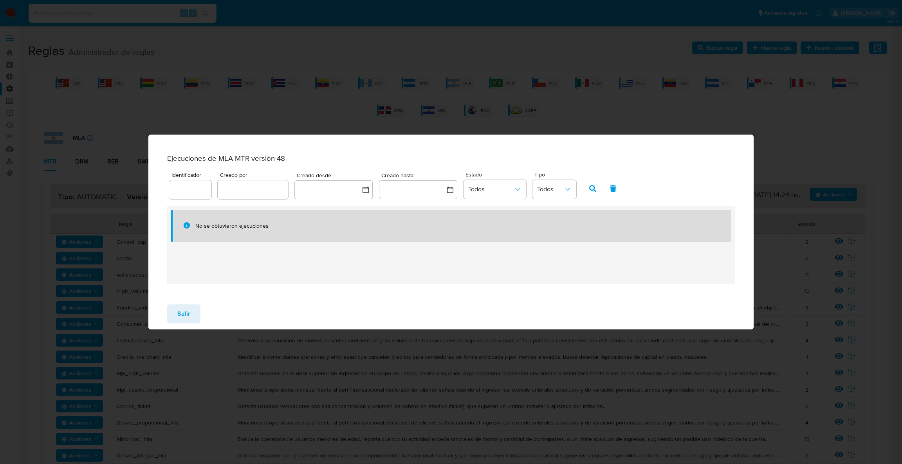
click at [191, 315] on button "Salir" at bounding box center [183, 314] width 33 height 19
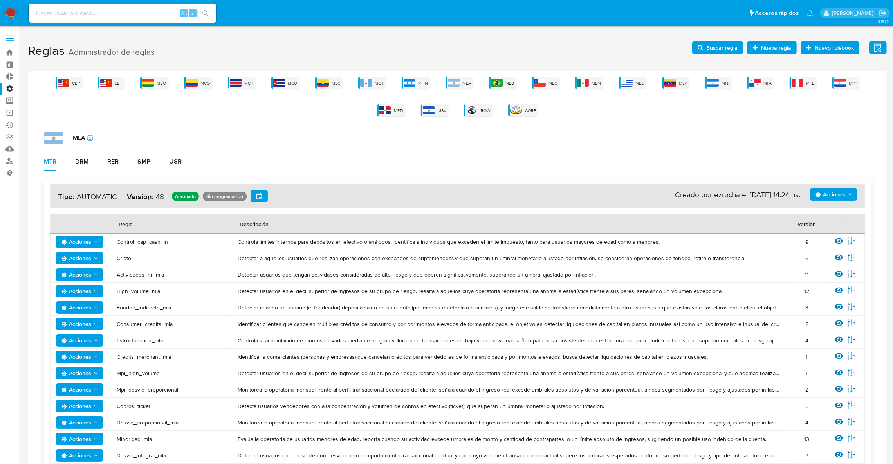
click at [834, 197] on span "Acciones" at bounding box center [831, 194] width 30 height 13
click at [817, 289] on button "Simular" at bounding box center [833, 289] width 70 height 19
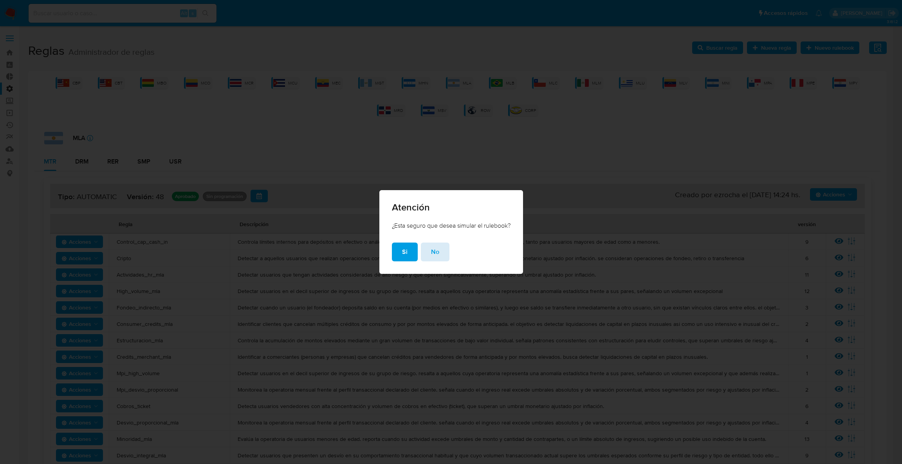
click at [433, 258] on span "No" at bounding box center [435, 252] width 8 height 17
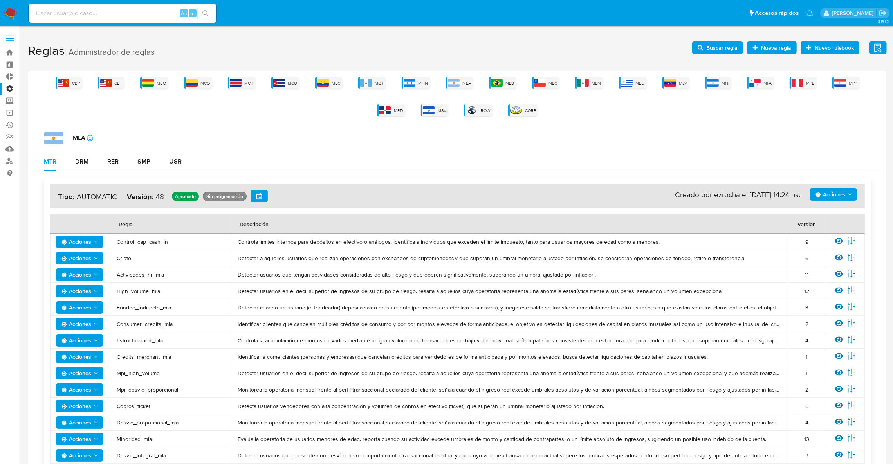
click at [852, 191] on icon "Acciones" at bounding box center [850, 194] width 6 height 6
click at [837, 238] on button "Ver historico" at bounding box center [833, 233] width 70 height 19
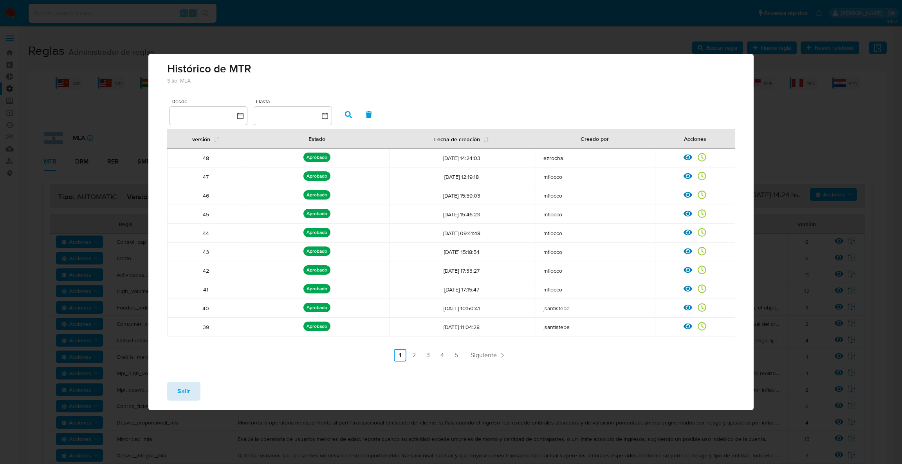
click at [173, 395] on button "Salir" at bounding box center [183, 391] width 33 height 19
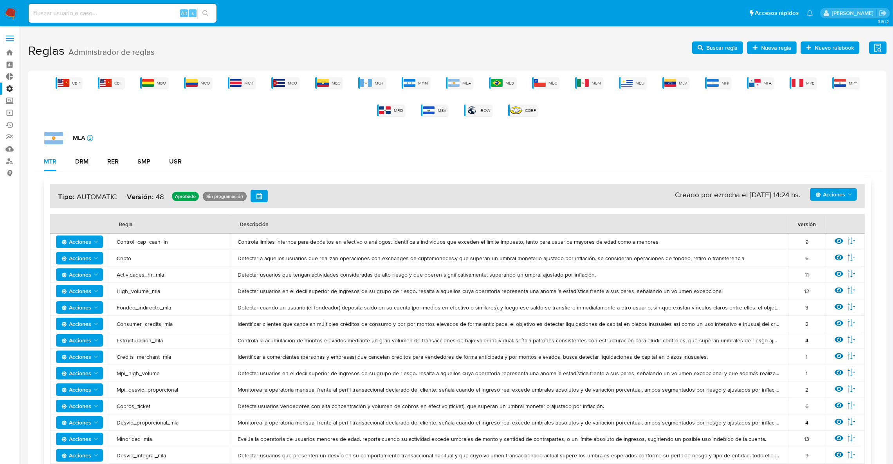
click at [855, 192] on button "Acciones" at bounding box center [833, 194] width 47 height 13
click at [826, 287] on button "Simular" at bounding box center [833, 289] width 70 height 19
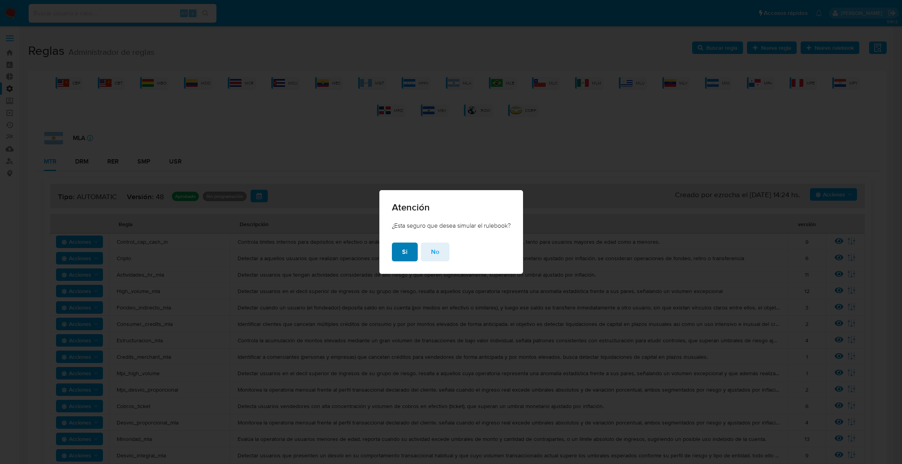
click at [400, 256] on button "Si" at bounding box center [405, 252] width 26 height 19
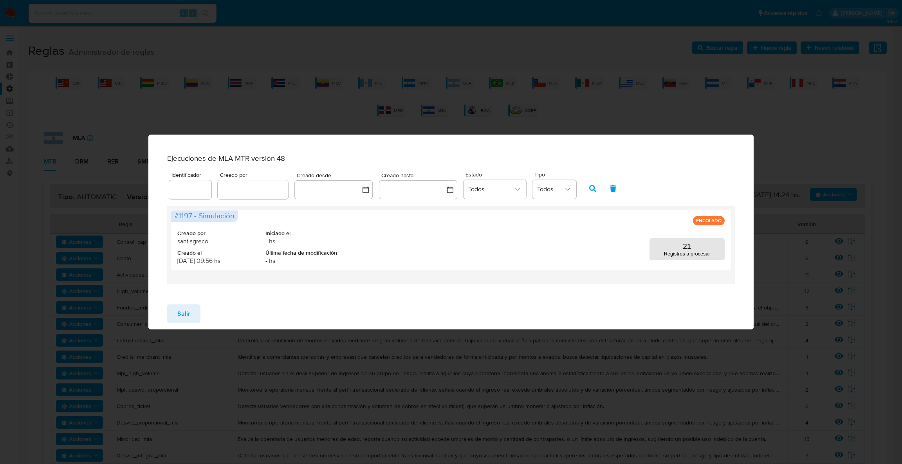
click at [188, 312] on span "Salir" at bounding box center [183, 313] width 13 height 17
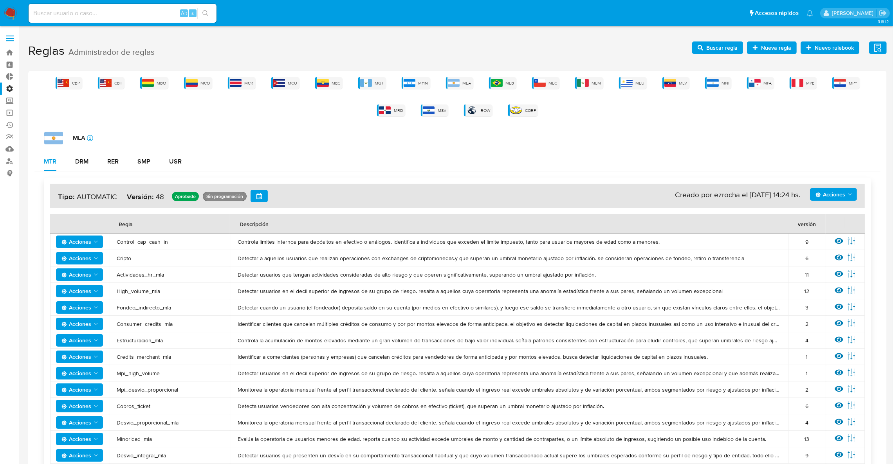
click at [831, 198] on span "Acciones" at bounding box center [831, 194] width 30 height 13
click at [838, 266] on button "Ejecuciones" at bounding box center [833, 270] width 70 height 19
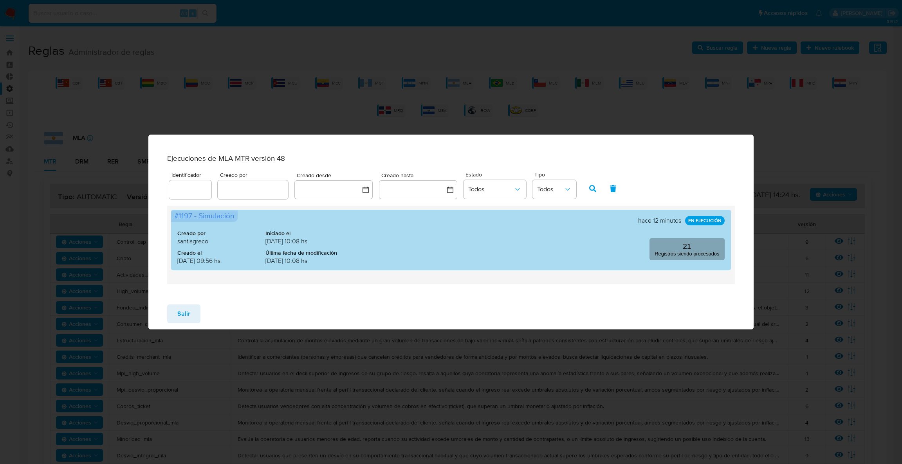
click at [687, 260] on button "21 Registros siendo procesados" at bounding box center [687, 249] width 75 height 22
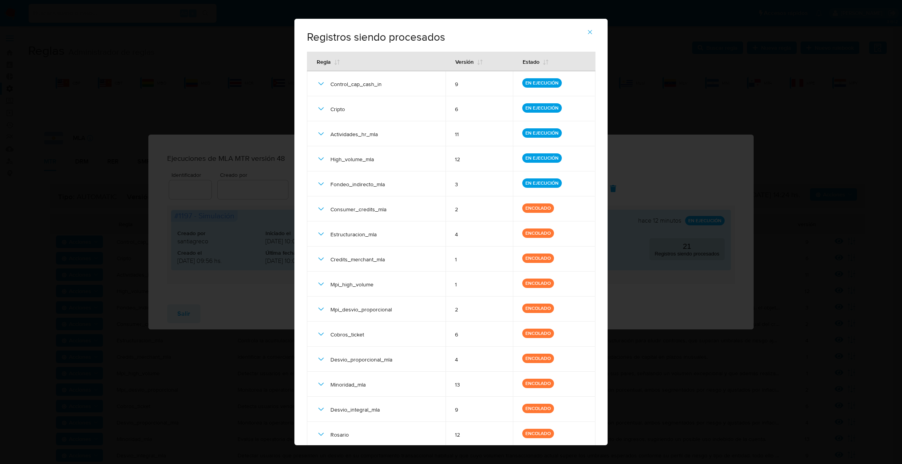
click at [592, 29] on icon "button" at bounding box center [589, 32] width 7 height 7
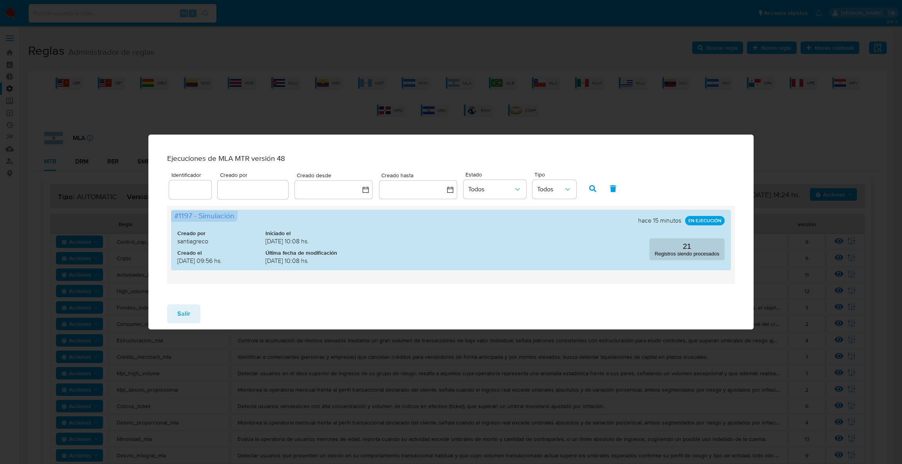
click at [193, 317] on button "Salir" at bounding box center [183, 314] width 33 height 19
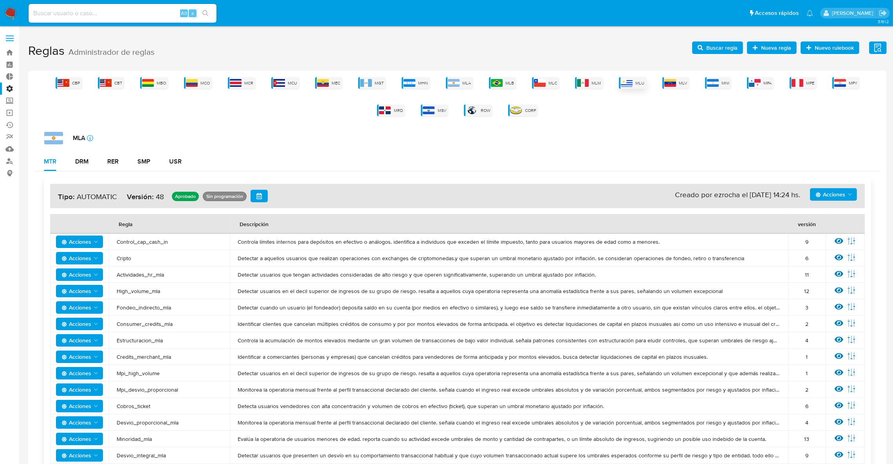
click at [619, 79] on div "MLU" at bounding box center [633, 83] width 28 height 12
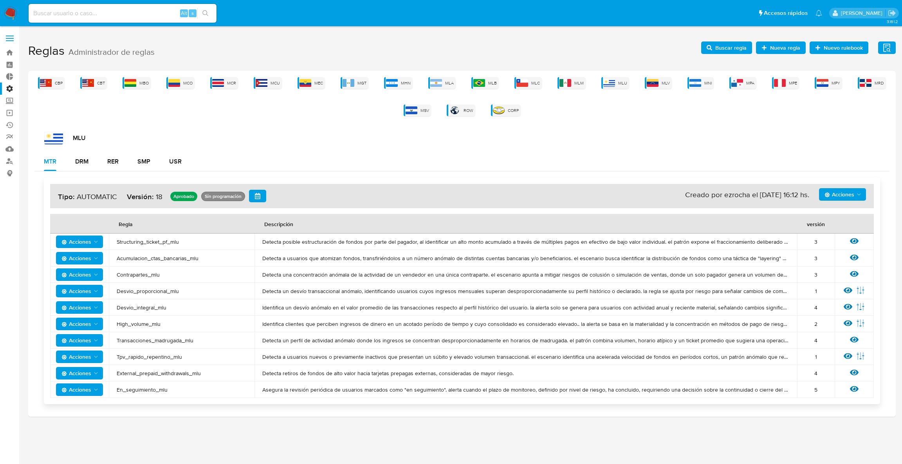
click at [836, 188] on span "Acciones" at bounding box center [840, 194] width 30 height 13
click at [848, 271] on button "Ejecuciones" at bounding box center [842, 270] width 70 height 19
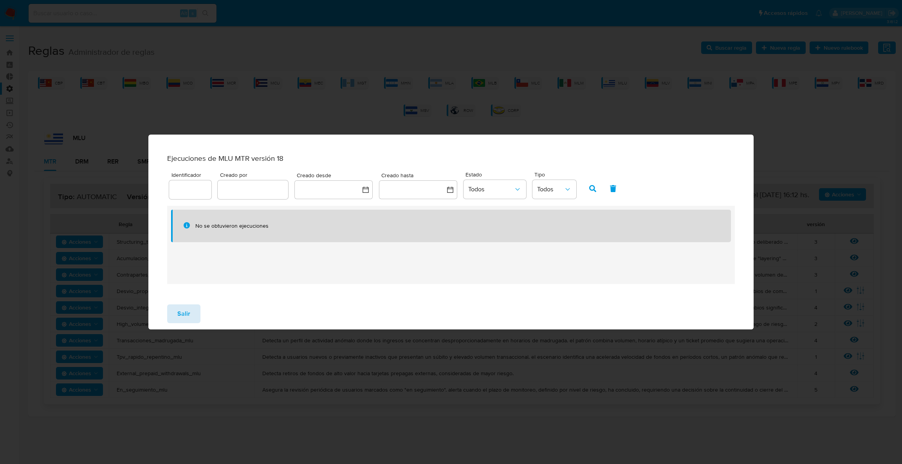
click at [189, 310] on button "Salir" at bounding box center [183, 314] width 33 height 19
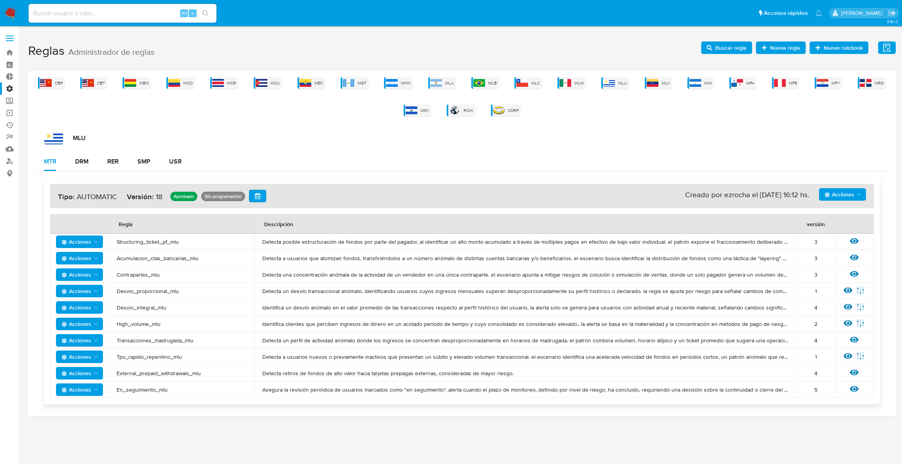
drag, startPoint x: 850, startPoint y: 189, endPoint x: 842, endPoint y: 195, distance: 9.8
click at [849, 189] on span "Acciones" at bounding box center [840, 194] width 30 height 13
click at [846, 288] on button "Simular" at bounding box center [842, 289] width 70 height 19
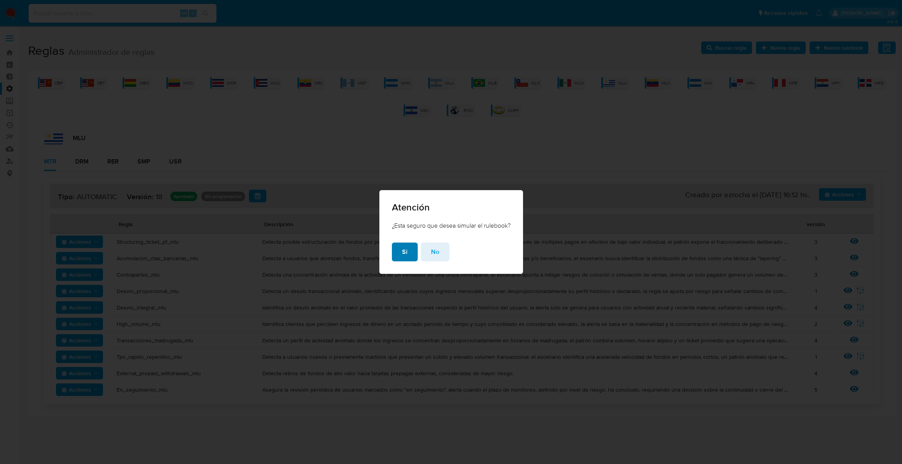
click at [402, 258] on span "Si" at bounding box center [404, 252] width 5 height 17
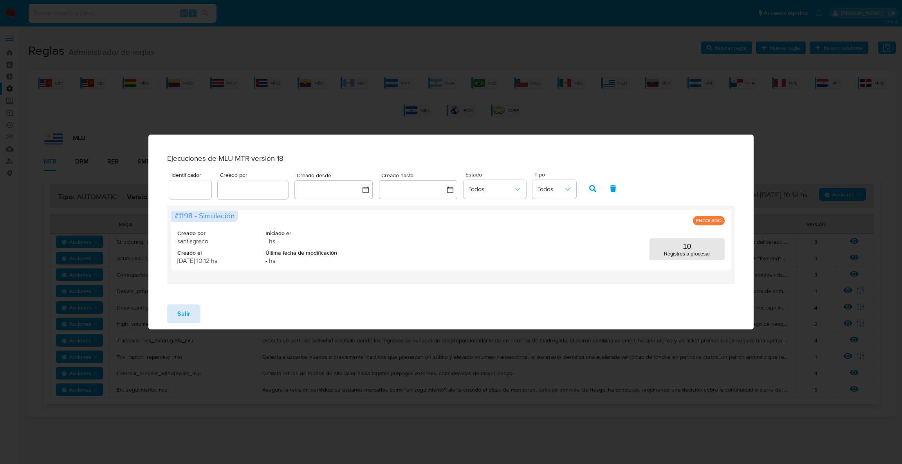
click at [185, 320] on span "Salir" at bounding box center [183, 313] width 13 height 17
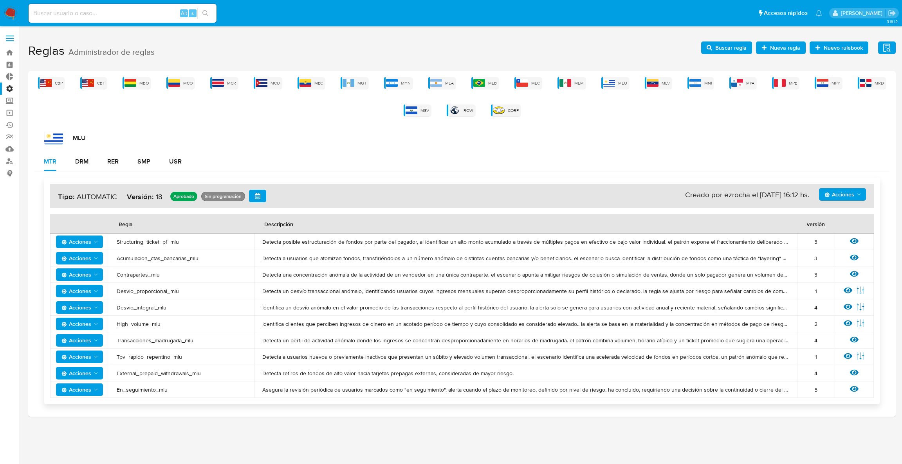
click at [830, 193] on span "Acciones" at bounding box center [840, 194] width 30 height 13
click at [838, 267] on button "Ejecuciones" at bounding box center [842, 270] width 70 height 19
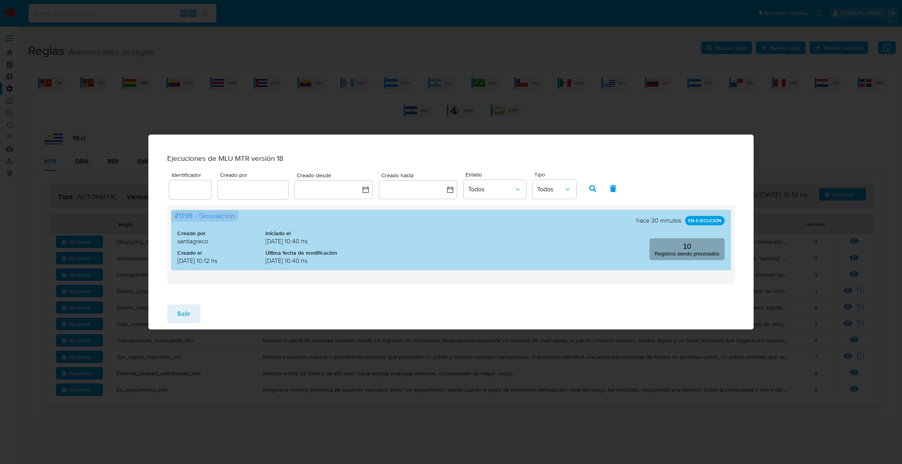
click at [674, 257] on p "Registros siendo procesados" at bounding box center [687, 254] width 65 height 6
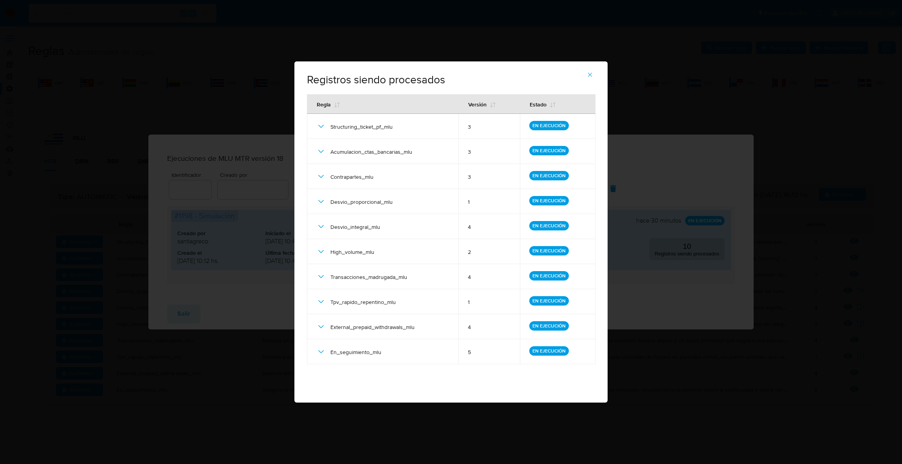
click at [588, 69] on span "button" at bounding box center [589, 74] width 7 height 17
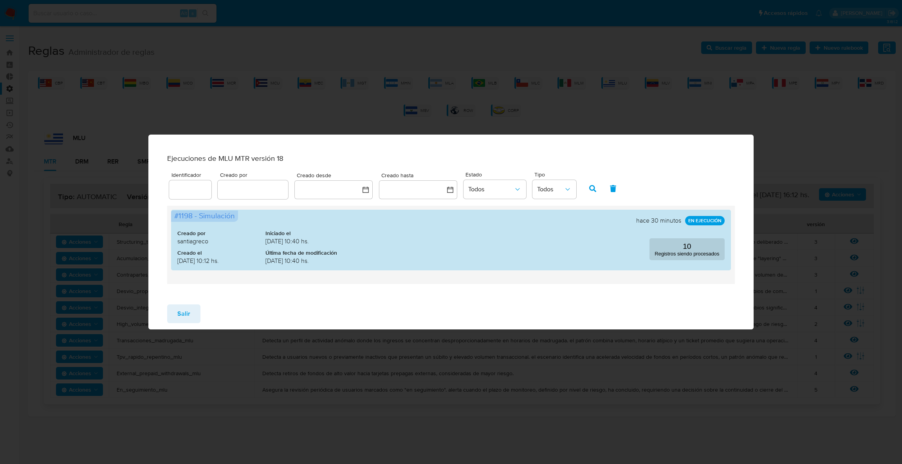
click at [185, 318] on span "Salir" at bounding box center [183, 313] width 13 height 17
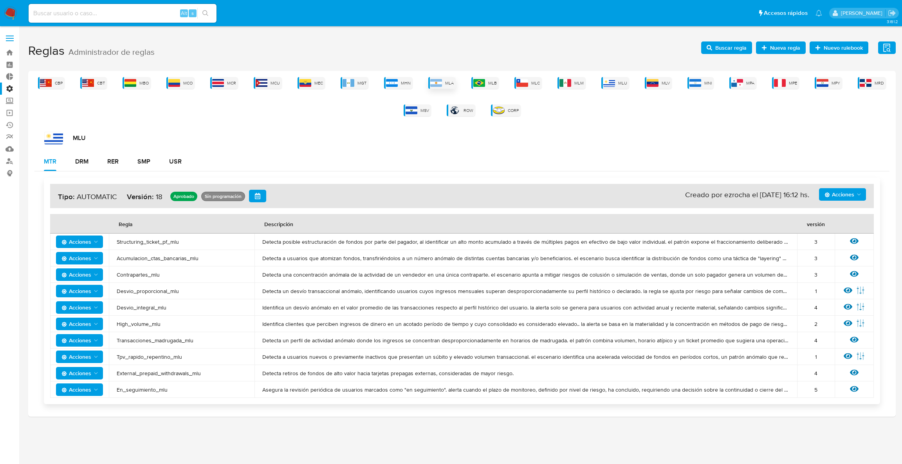
click at [452, 84] on span "MLA" at bounding box center [449, 83] width 9 height 6
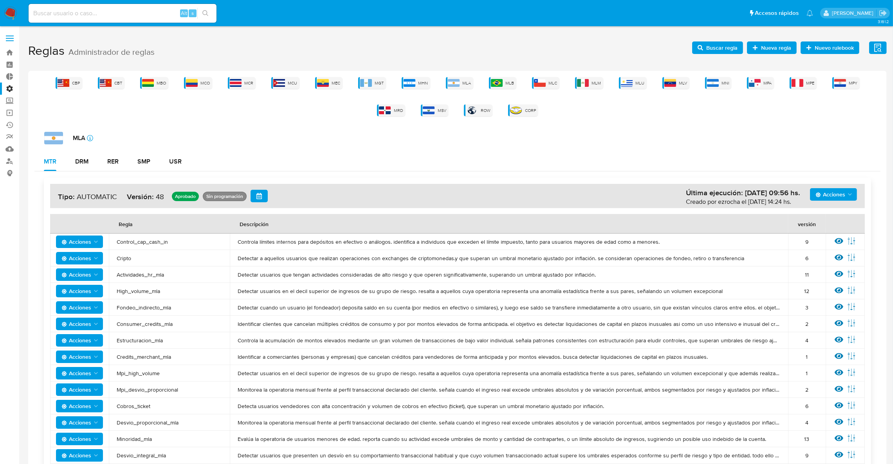
click at [835, 193] on span "Acciones" at bounding box center [831, 194] width 30 height 13
click at [826, 265] on button "Ejecuciones" at bounding box center [833, 270] width 70 height 19
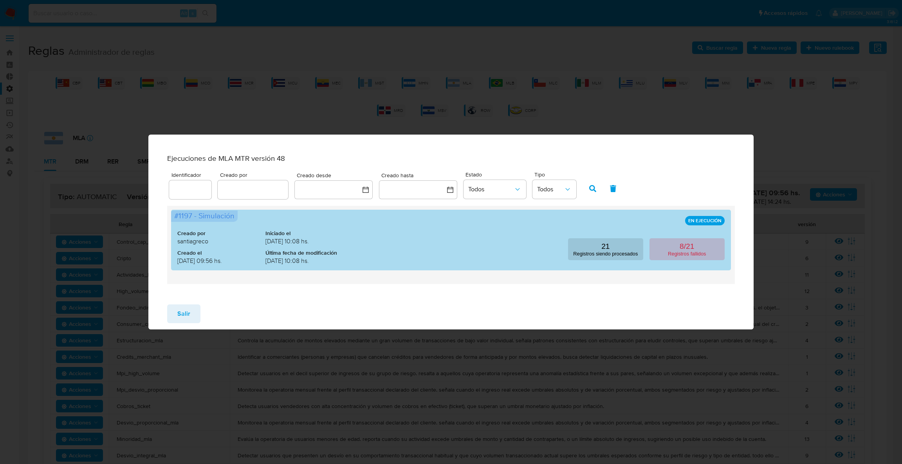
click at [683, 250] on p "8/21" at bounding box center [687, 246] width 14 height 9
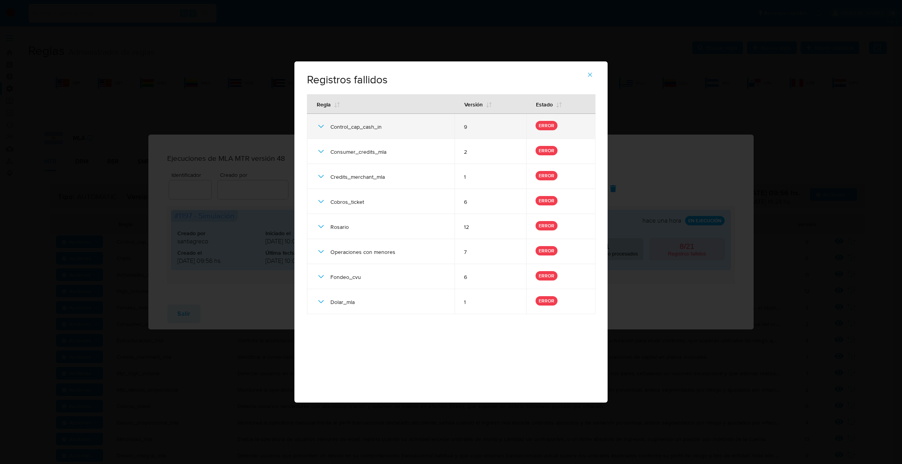
click at [318, 134] on div "Control_cap_cash_in" at bounding box center [380, 126] width 129 height 25
click at [320, 129] on icon at bounding box center [320, 126] width 9 height 9
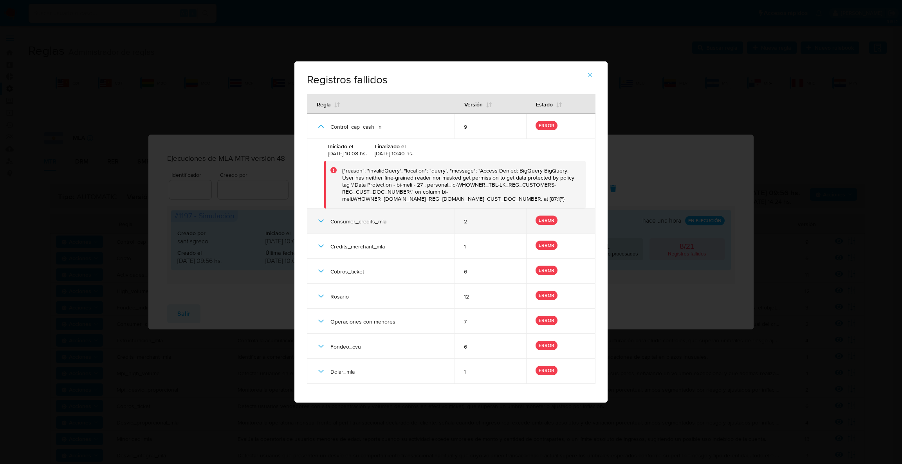
click at [328, 229] on div "Consumer_credits_mla" at bounding box center [380, 221] width 129 height 25
click at [325, 222] on div "Consumer_credits_mla" at bounding box center [380, 221] width 129 height 25
click at [321, 223] on icon at bounding box center [320, 221] width 9 height 9
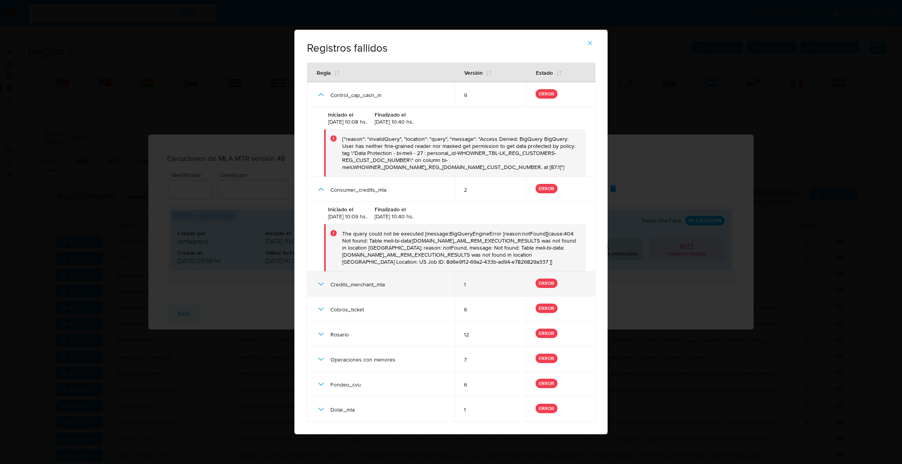
click at [323, 289] on div "Credits_merchant_mla" at bounding box center [380, 284] width 129 height 25
click at [322, 288] on icon at bounding box center [320, 284] width 9 height 9
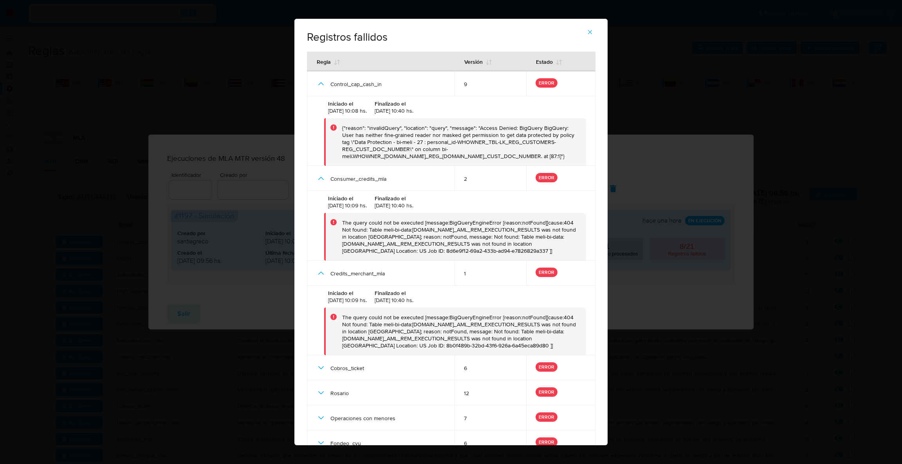
scroll to position [41, 0]
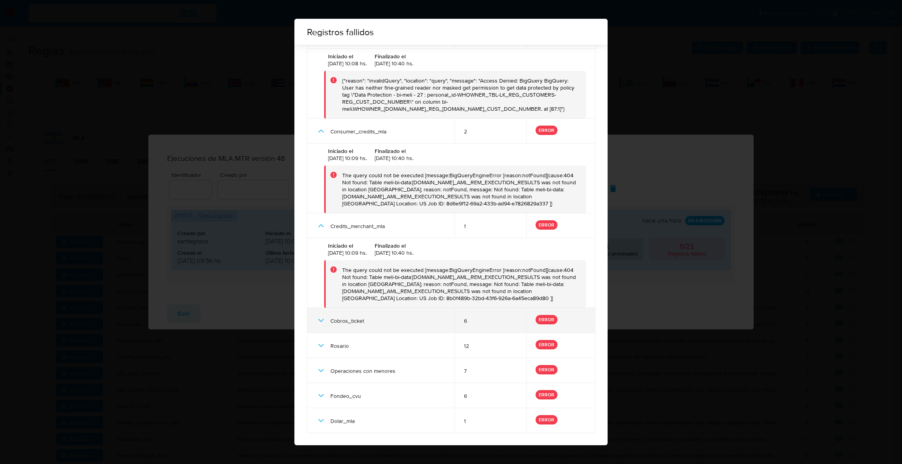
click at [327, 319] on div "Cobros_ticket" at bounding box center [380, 320] width 129 height 25
click at [315, 314] on td "Cobros_ticket" at bounding box center [381, 320] width 148 height 25
click at [321, 323] on icon at bounding box center [320, 320] width 9 height 9
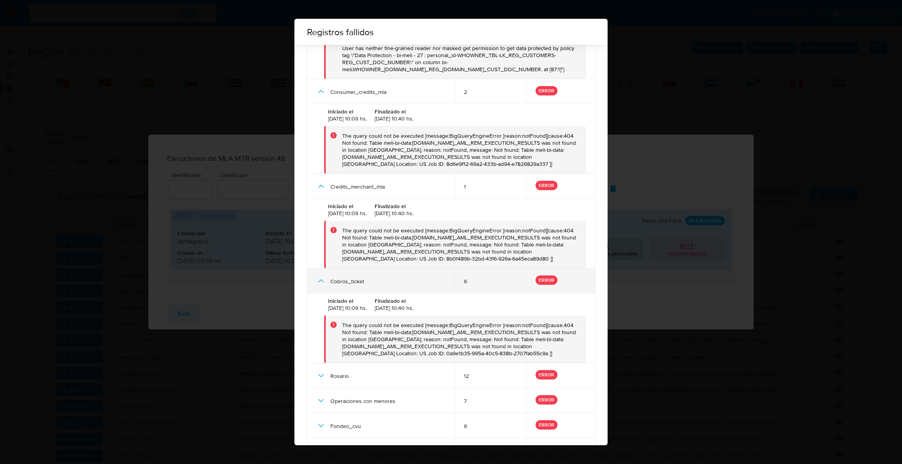
scroll to position [110, 0]
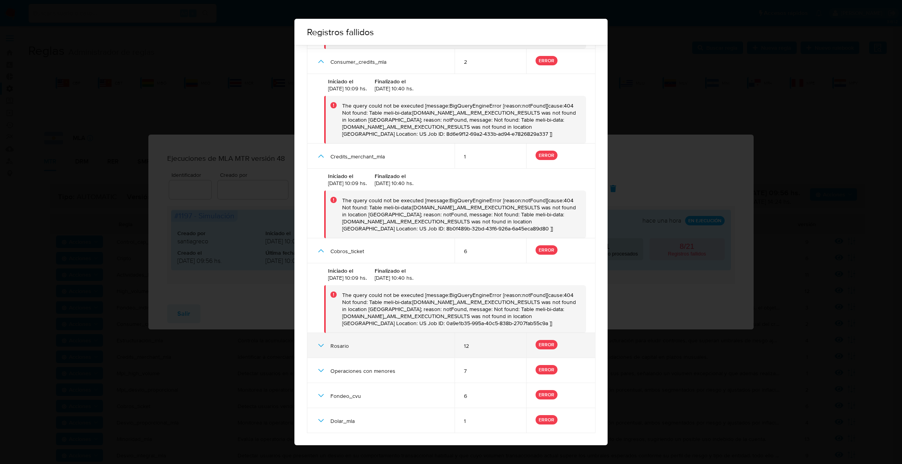
click at [314, 354] on td "Rosario" at bounding box center [381, 345] width 148 height 25
click at [326, 345] on div "Rosario" at bounding box center [380, 345] width 129 height 25
click at [323, 345] on icon at bounding box center [320, 345] width 9 height 9
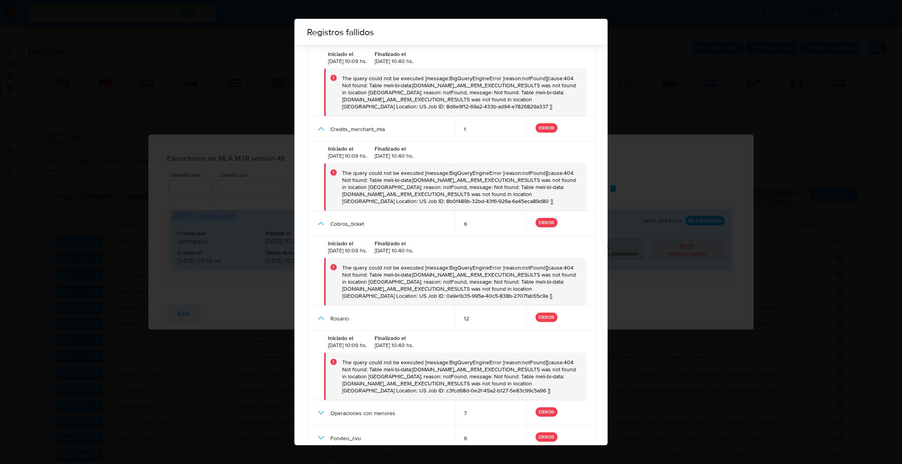
scroll to position [180, 0]
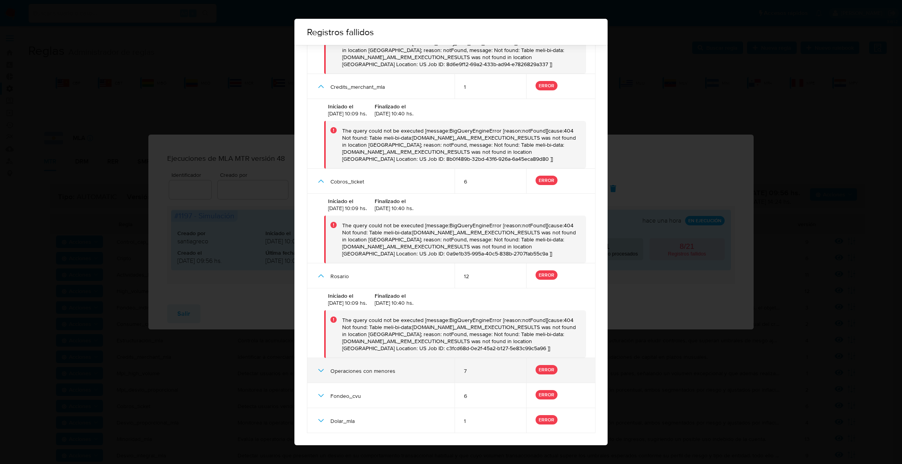
drag, startPoint x: 322, startPoint y: 374, endPoint x: 323, endPoint y: 379, distance: 4.7
click at [323, 379] on div "Operaciones con menores" at bounding box center [380, 370] width 129 height 25
click at [321, 370] on icon at bounding box center [320, 370] width 9 height 9
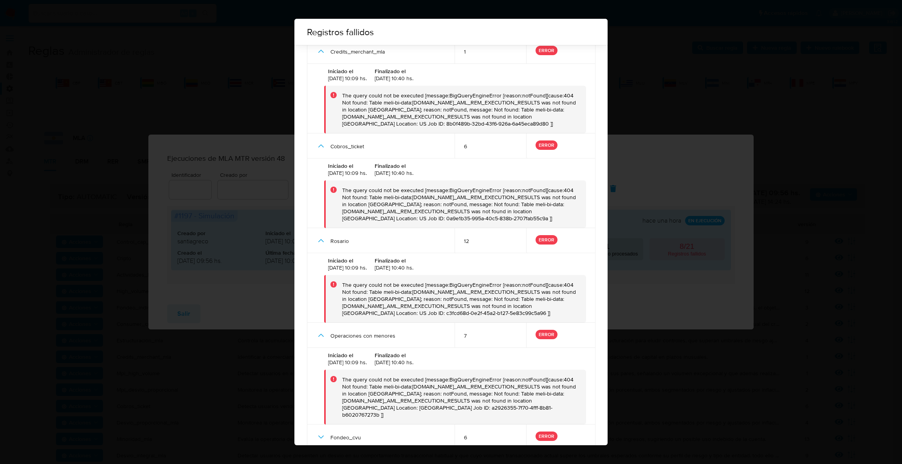
scroll to position [250, 0]
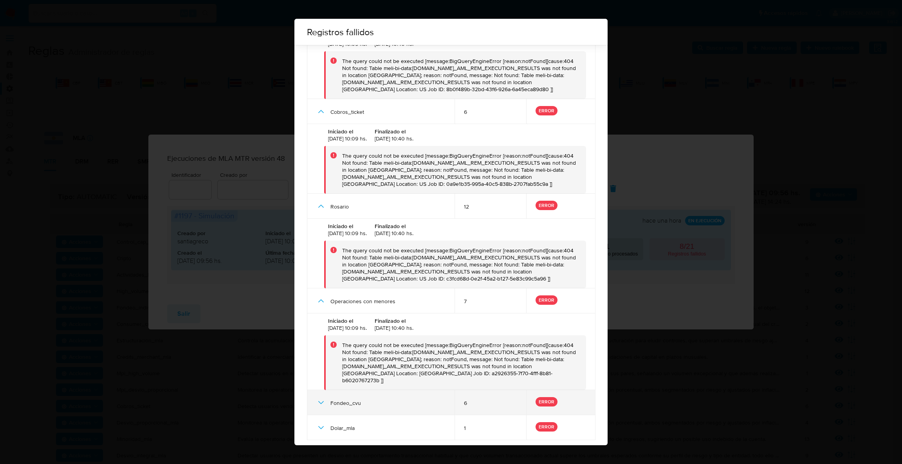
click at [316, 404] on div "Fondeo_cvu" at bounding box center [380, 402] width 129 height 25
click at [326, 394] on div "Fondeo_cvu" at bounding box center [380, 402] width 129 height 25
click at [325, 398] on icon at bounding box center [320, 402] width 9 height 9
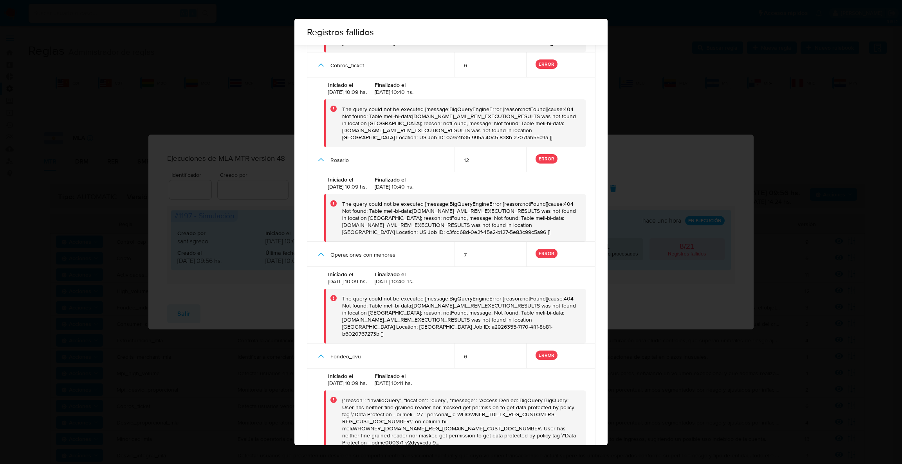
scroll to position [333, 0]
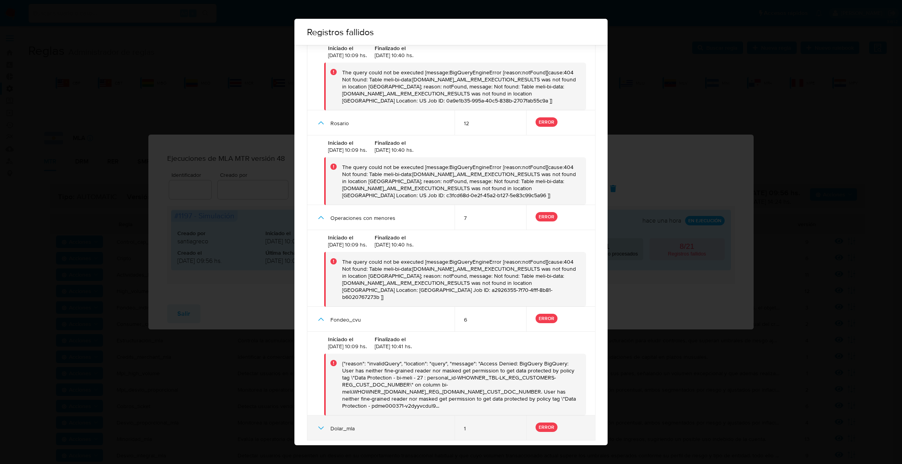
click at [321, 424] on icon at bounding box center [320, 428] width 9 height 9
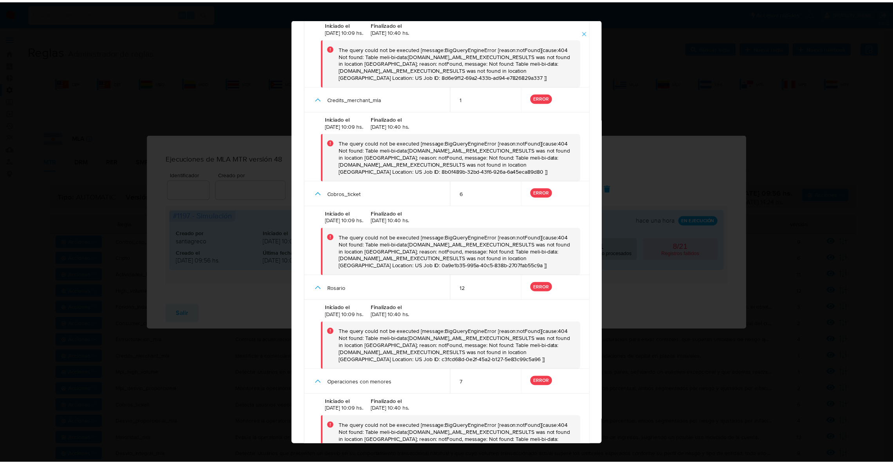
scroll to position [0, 0]
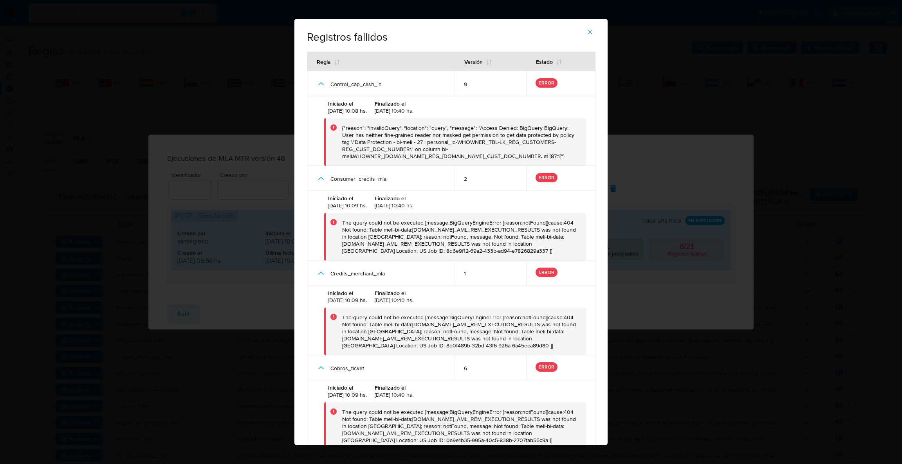
click at [594, 32] on button "button" at bounding box center [589, 32] width 27 height 19
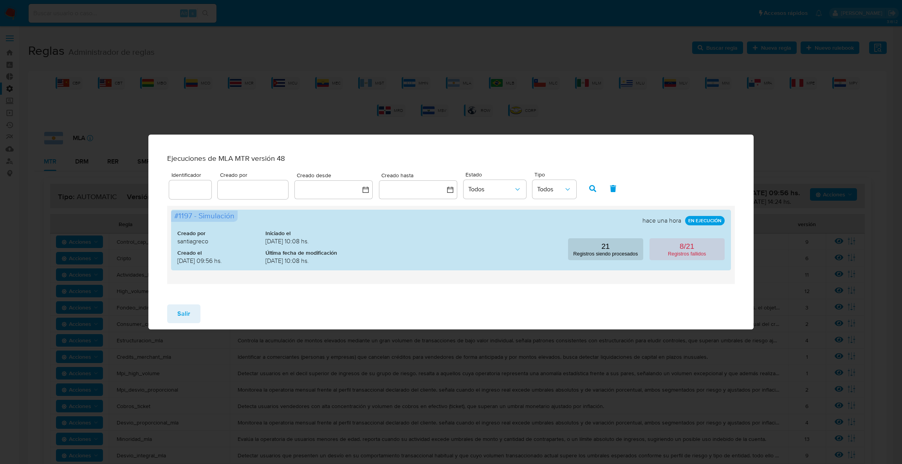
drag, startPoint x: 187, startPoint y: 322, endPoint x: 232, endPoint y: 171, distance: 156.9
click at [187, 318] on span "Salir" at bounding box center [183, 313] width 13 height 17
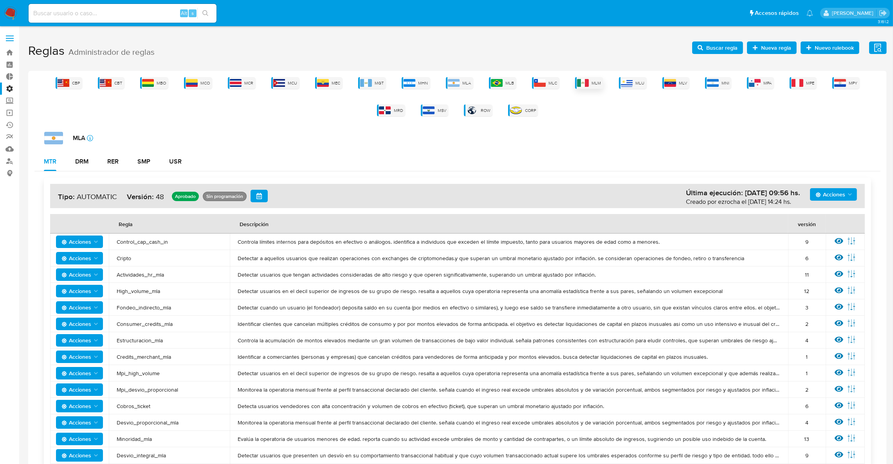
click at [592, 81] on span "MLM" at bounding box center [596, 83] width 9 height 6
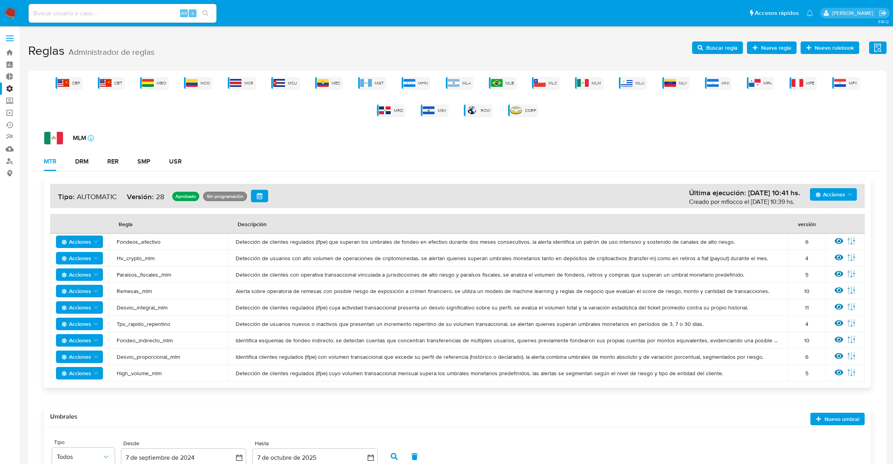
scroll to position [110, 0]
